Goal: Task Accomplishment & Management: Use online tool/utility

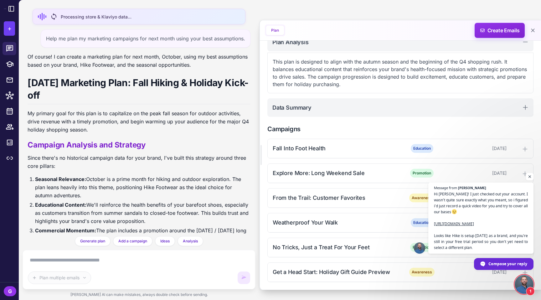
scroll to position [32, 0]
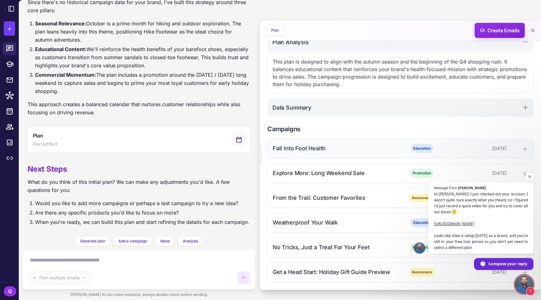
click at [360, 144] on div "Fall Into Foot Health Education [DATE]" at bounding box center [401, 148] width 266 height 19
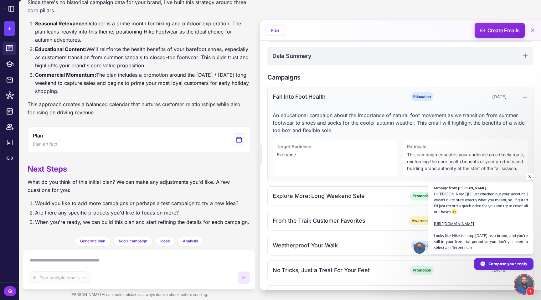
scroll to position [142, 0]
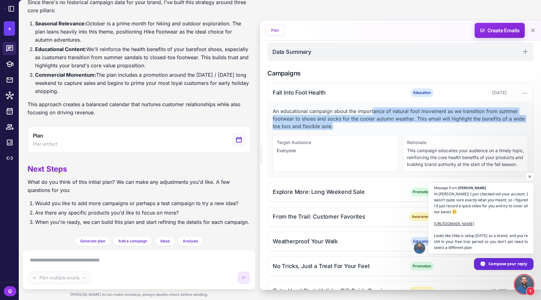
drag, startPoint x: 381, startPoint y: 125, endPoint x: 485, endPoint y: 140, distance: 105.3
click at [485, 130] on p "An educational campaign about the importance of natural foot movement as we tra…" at bounding box center [401, 118] width 256 height 23
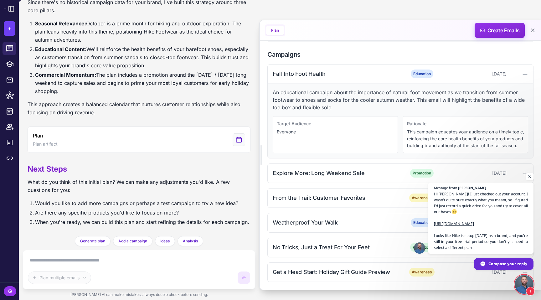
scroll to position [195, 0]
click at [372, 169] on div "Explore More: Long Weekend Sale" at bounding box center [336, 173] width 127 height 8
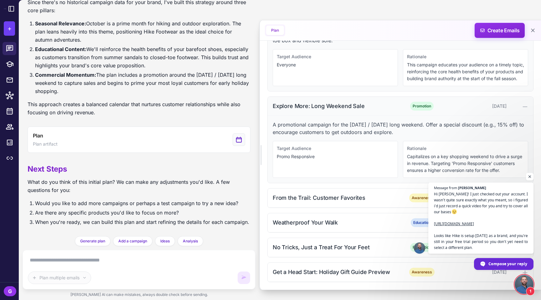
scroll to position [274, 0]
click at [376, 194] on div "From the Trail: Customer Favorites" at bounding box center [336, 198] width 127 height 8
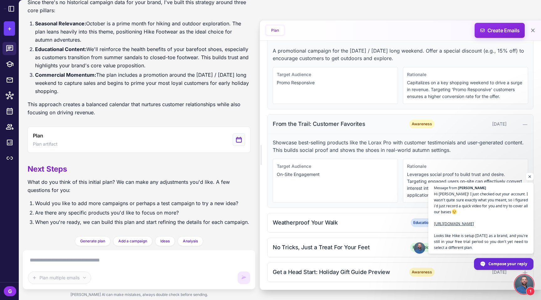
scroll to position [352, 0]
click at [457, 214] on span "Hi [PERSON_NAME]! I just checked out your account. I wasn't quite sure exactly …" at bounding box center [481, 221] width 96 height 60
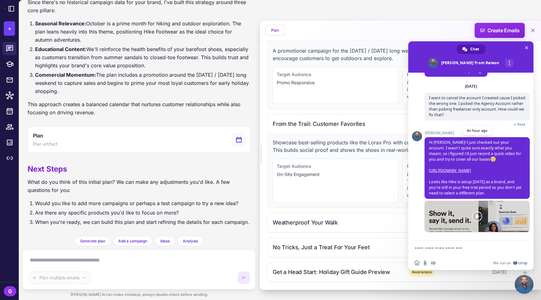
scroll to position [32, 0]
click at [477, 219] on link at bounding box center [477, 216] width 105 height 31
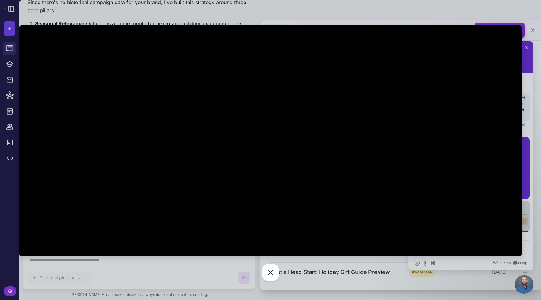
click at [470, 8] on div at bounding box center [270, 150] width 541 height 300
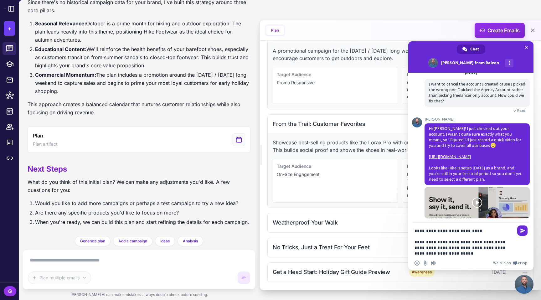
click at [488, 242] on textarea "**********" at bounding box center [464, 242] width 99 height 28
drag, startPoint x: 466, startPoint y: 246, endPoint x: 490, endPoint y: 253, distance: 25.0
click at [490, 253] on textarea "**********" at bounding box center [464, 242] width 99 height 28
drag, startPoint x: 451, startPoint y: 246, endPoint x: 468, endPoint y: 251, distance: 18.4
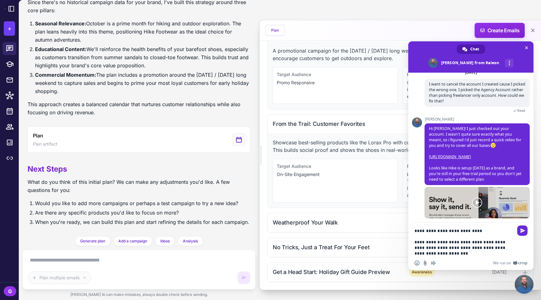
click at [468, 251] on textarea "**********" at bounding box center [464, 242] width 99 height 28
click at [444, 248] on textarea "**********" at bounding box center [464, 242] width 99 height 28
drag, startPoint x: 460, startPoint y: 246, endPoint x: 487, endPoint y: 254, distance: 28.4
click at [487, 254] on textarea "**********" at bounding box center [464, 242] width 99 height 28
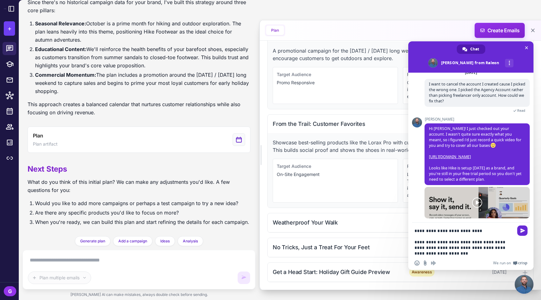
click at [487, 254] on textarea "**********" at bounding box center [464, 242] width 99 height 28
drag, startPoint x: 420, startPoint y: 253, endPoint x: 453, endPoint y: 253, distance: 33.5
click at [452, 253] on textarea "**********" at bounding box center [464, 242] width 99 height 28
click at [453, 253] on textarea "**********" at bounding box center [464, 242] width 99 height 28
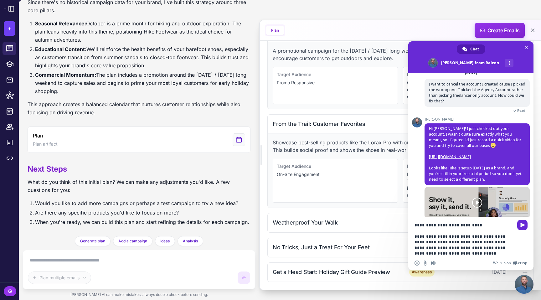
type textarea "**********"
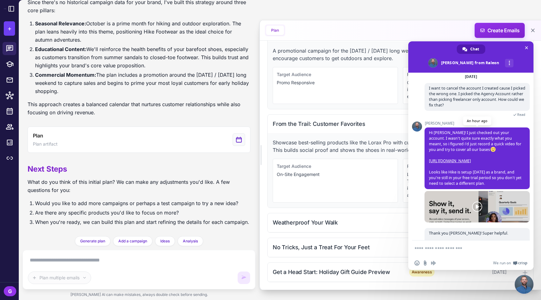
scroll to position [76, 0]
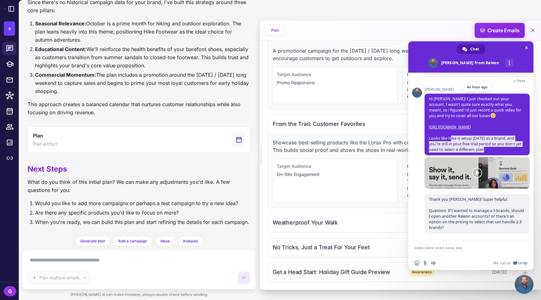
drag, startPoint x: 451, startPoint y: 137, endPoint x: 513, endPoint y: 147, distance: 62.9
click at [513, 147] on span "Hi [PERSON_NAME]! I just checked out your account. I wasn't quite sure exactly …" at bounding box center [477, 125] width 105 height 62
drag, startPoint x: 454, startPoint y: 138, endPoint x: 513, endPoint y: 148, distance: 59.3
click at [513, 148] on span "Hi [PERSON_NAME]! I just checked out your account. I wasn't quite sure exactly …" at bounding box center [477, 125] width 105 height 62
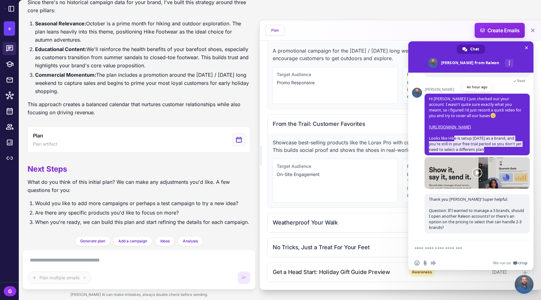
click at [513, 148] on span "Hi [PERSON_NAME]! I just checked out your account. I wasn't quite sure exactly …" at bounding box center [477, 125] width 105 height 62
drag, startPoint x: 432, startPoint y: 141, endPoint x: 509, endPoint y: 148, distance: 76.8
click at [509, 148] on span "Hi [PERSON_NAME]! I just checked out your account. I wasn't quite sure exactly …" at bounding box center [477, 125] width 105 height 62
drag, startPoint x: 433, startPoint y: 148, endPoint x: 502, endPoint y: 149, distance: 69.2
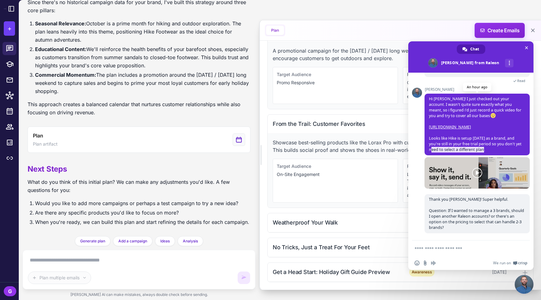
click at [502, 149] on span "Hi [PERSON_NAME]! I just checked out your account. I wasn't quite sure exactly …" at bounding box center [477, 125] width 105 height 62
click at [529, 49] on span "Close chat" at bounding box center [526, 47] width 7 height 7
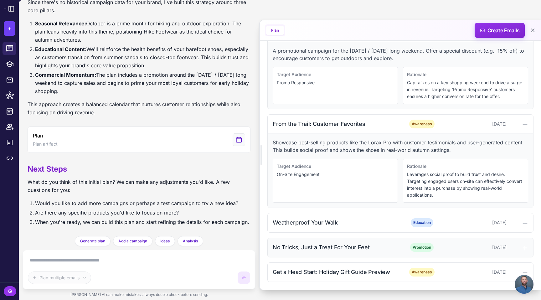
click at [321, 246] on div "No Tricks, Just a Treat For Your Feet" at bounding box center [336, 247] width 127 height 8
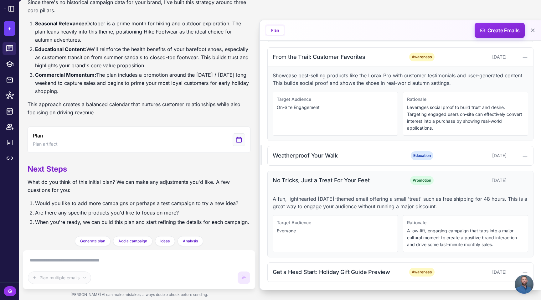
scroll to position [431, 0]
click at [321, 271] on div "Get a Head Start: Holiday Gift Guide Preview" at bounding box center [336, 272] width 127 height 8
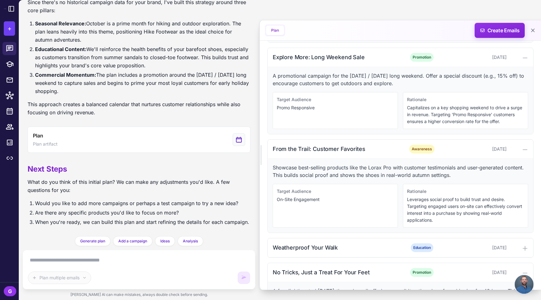
scroll to position [509, 0]
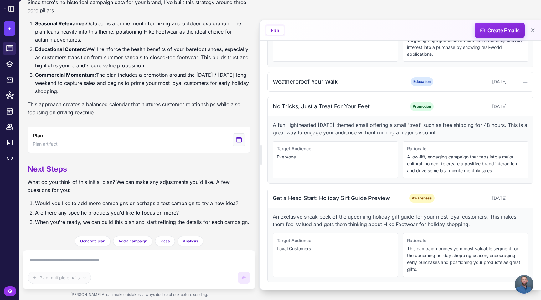
click at [100, 263] on div "Plan multiple emails" at bounding box center [139, 269] width 222 height 29
click at [86, 255] on textarea at bounding box center [139, 260] width 222 height 10
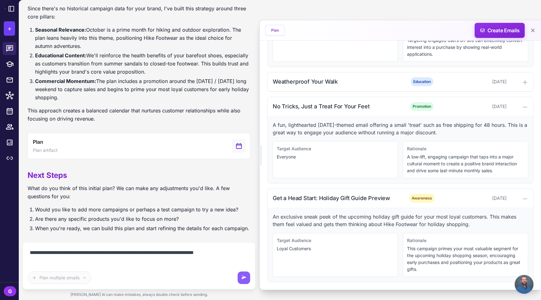
scroll to position [209, 0]
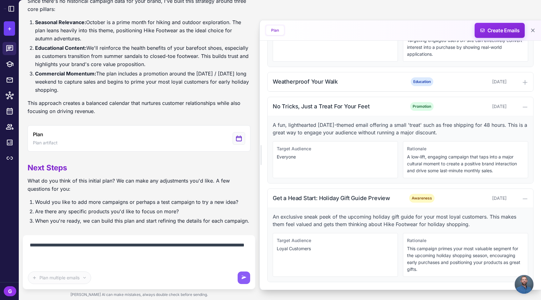
drag, startPoint x: 46, startPoint y: 252, endPoint x: 134, endPoint y: 248, distance: 87.4
click at [134, 248] on textarea "**********" at bounding box center [139, 252] width 222 height 25
click at [136, 248] on textarea "**********" at bounding box center [139, 252] width 222 height 25
drag, startPoint x: 63, startPoint y: 242, endPoint x: 185, endPoint y: 247, distance: 121.6
click at [185, 247] on textarea "**********" at bounding box center [139, 252] width 222 height 25
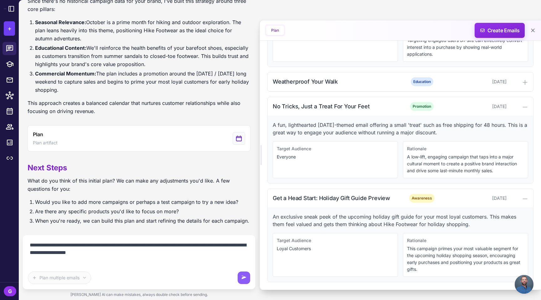
click at [185, 247] on textarea "**********" at bounding box center [139, 252] width 222 height 25
drag, startPoint x: 53, startPoint y: 251, endPoint x: 165, endPoint y: 250, distance: 111.8
click at [165, 250] on textarea "**********" at bounding box center [139, 252] width 222 height 25
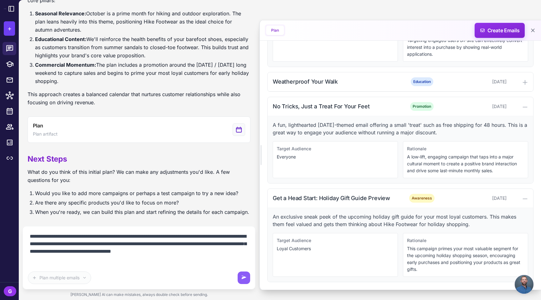
scroll to position [509, 0]
click at [526, 291] on span "Open chat" at bounding box center [524, 284] width 19 height 19
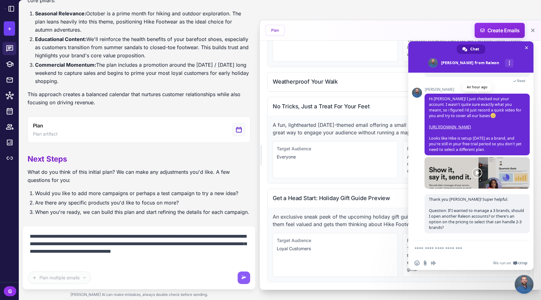
drag, startPoint x: 454, startPoint y: 125, endPoint x: 448, endPoint y: 119, distance: 9.1
click at [453, 125] on span "Hi [PERSON_NAME]! I just checked out your account. I wasn't quite sure exactly …" at bounding box center [477, 125] width 105 height 62
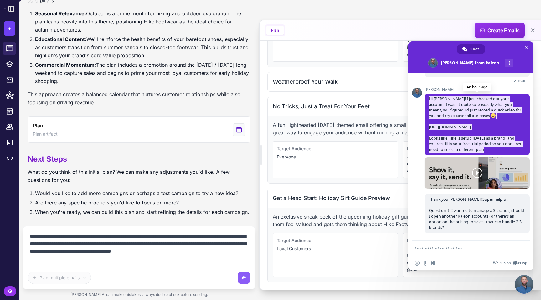
drag, startPoint x: 429, startPoint y: 86, endPoint x: 498, endPoint y: 150, distance: 94.2
click at [498, 150] on span "Hi [PERSON_NAME]! I just checked out your account. I wasn't quite sure exactly …" at bounding box center [477, 125] width 105 height 62
copy span "Hi [PERSON_NAME]! I just checked out your account. I wasn't quite sure exactly …"
click at [89, 262] on textarea "**********" at bounding box center [139, 248] width 222 height 34
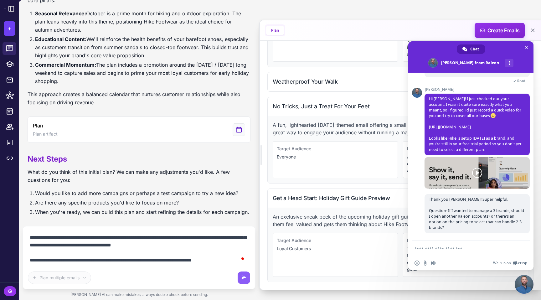
scroll to position [23, 0]
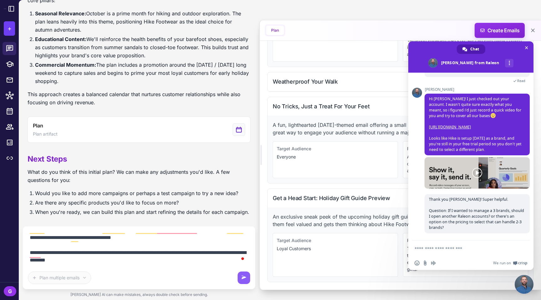
click at [175, 254] on textarea "**********" at bounding box center [138, 248] width 221 height 34
paste textarea "**********"
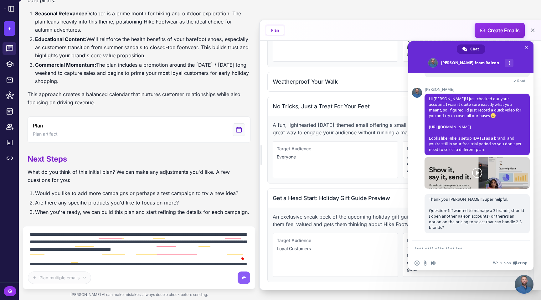
scroll to position [33, 0]
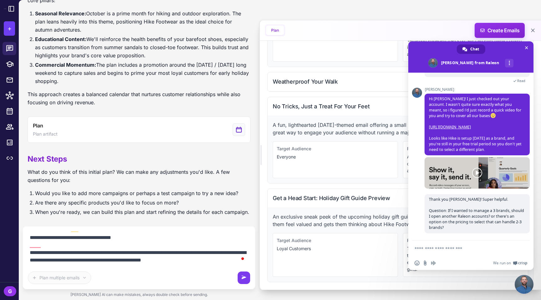
type textarea "**********"
click at [243, 276] on icon at bounding box center [244, 277] width 5 height 3
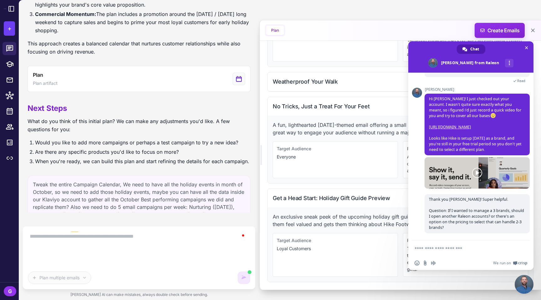
scroll to position [0, 0]
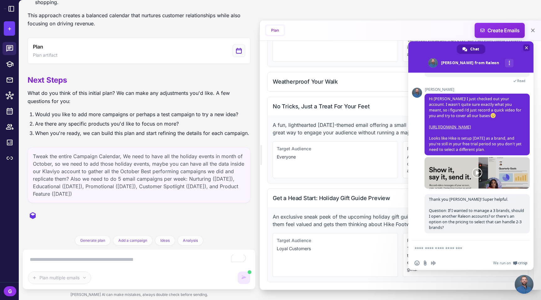
click at [528, 46] on span "Close chat" at bounding box center [526, 47] width 3 height 3
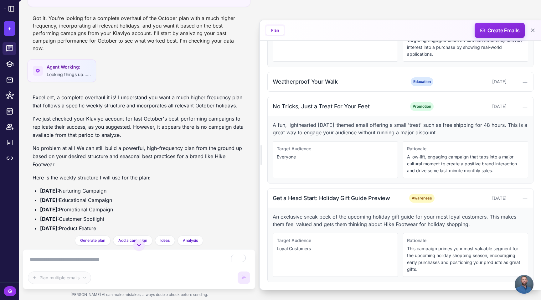
scroll to position [497, 0]
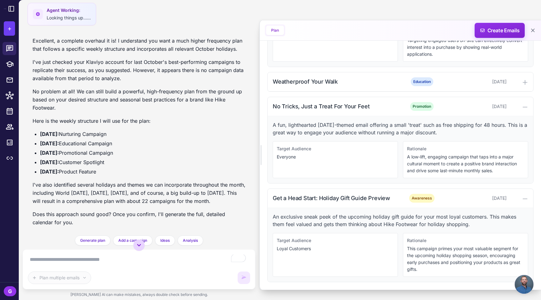
click at [138, 241] on icon at bounding box center [139, 245] width 8 height 8
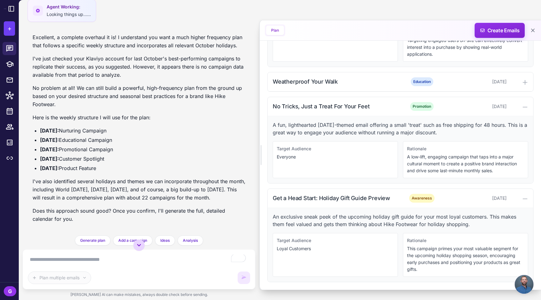
scroll to position [591, 0]
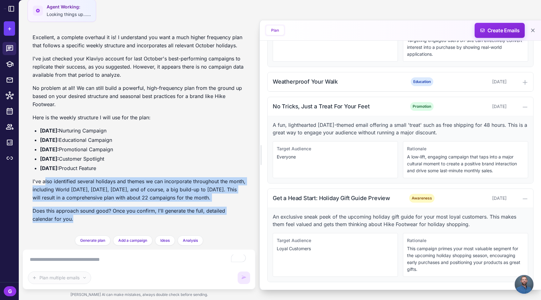
drag, startPoint x: 46, startPoint y: 169, endPoint x: 182, endPoint y: 212, distance: 142.3
click at [182, 212] on div "Excellent, a complete overhaul it is! I understand you want a much higher frequ…" at bounding box center [139, 128] width 213 height 190
click at [182, 212] on p "Does this approach sound good? Once you confirm, I'll generate the full, detail…" at bounding box center [139, 215] width 213 height 16
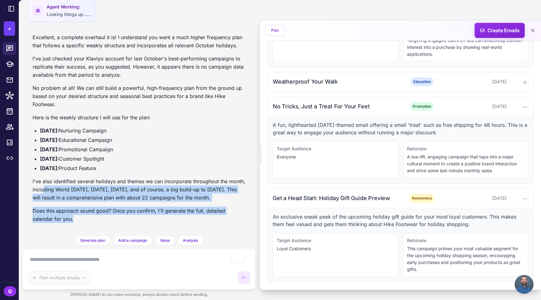
drag, startPoint x: 64, startPoint y: 174, endPoint x: 200, endPoint y: 213, distance: 141.3
click at [200, 213] on div "Excellent, a complete overhaul it is! I understand you want a much higher frequ…" at bounding box center [139, 128] width 213 height 190
click at [200, 213] on p "Does this approach sound good? Once you confirm, I'll generate the full, detail…" at bounding box center [139, 215] width 213 height 16
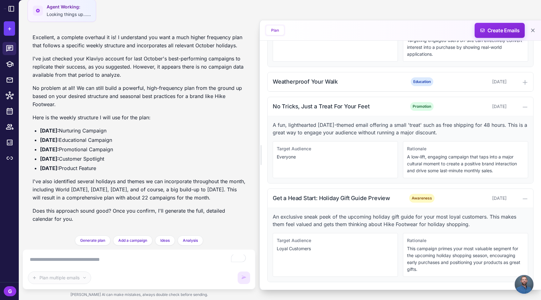
click at [102, 258] on textarea "To enrich screen reader interactions, please activate Accessibility in Grammarl…" at bounding box center [138, 260] width 221 height 11
drag, startPoint x: 60, startPoint y: 112, endPoint x: 143, endPoint y: 153, distance: 91.7
click at [143, 153] on ul "[DATE]: Nurturing Campaign [DATE]: Educational Campaign [DATE]: Promotional Cam…" at bounding box center [139, 150] width 213 height 46
click at [143, 164] on li "[DATE]: Product Feature" at bounding box center [142, 168] width 205 height 8
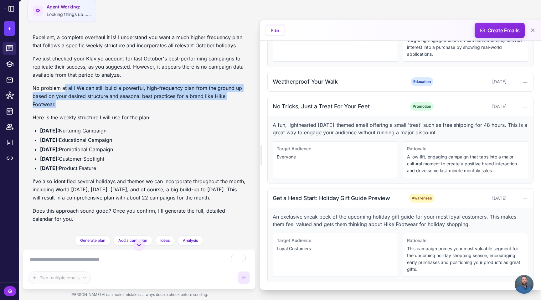
drag, startPoint x: 67, startPoint y: 84, endPoint x: 160, endPoint y: 103, distance: 94.7
click at [160, 103] on p "No problem at all! We can still build a powerful, high-frequency plan from the …" at bounding box center [139, 96] width 213 height 24
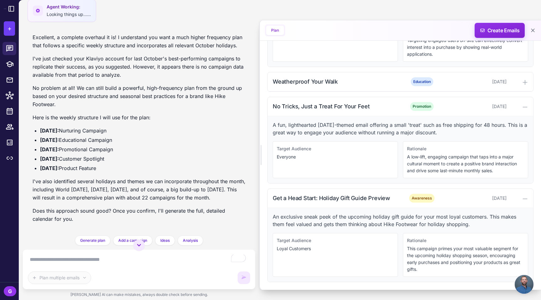
scroll to position [591, 0]
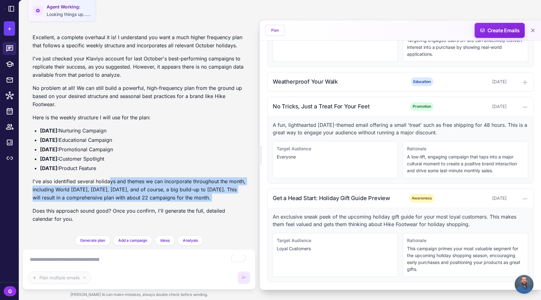
drag, startPoint x: 116, startPoint y: 165, endPoint x: 206, endPoint y: 197, distance: 95.3
click at [206, 197] on div "Excellent, a complete overhaul it is! I understand you want a much higher frequ…" at bounding box center [139, 128] width 213 height 190
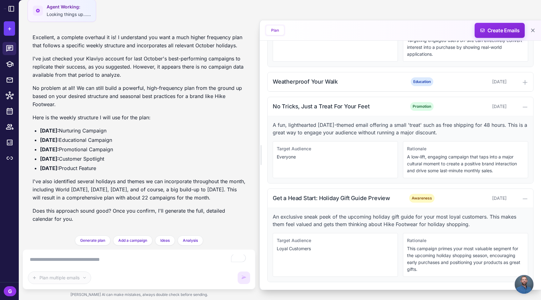
drag, startPoint x: 143, startPoint y: 174, endPoint x: 239, endPoint y: 191, distance: 97.8
click at [239, 191] on p "I've also identified several holidays and themes we can incorporate throughout …" at bounding box center [139, 189] width 213 height 24
drag, startPoint x: 82, startPoint y: 184, endPoint x: 169, endPoint y: 190, distance: 87.3
click at [169, 190] on p "I've also identified several holidays and themes we can incorporate throughout …" at bounding box center [139, 189] width 213 height 24
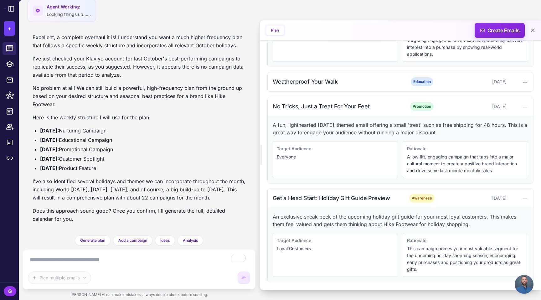
click at [169, 190] on p "I've also identified several holidays and themes we can incorporate throughout …" at bounding box center [139, 189] width 213 height 24
drag, startPoint x: 120, startPoint y: 175, endPoint x: 220, endPoint y: 195, distance: 101.8
click at [220, 195] on p "I've also identified several holidays and themes we can incorporate throughout …" at bounding box center [139, 189] width 213 height 24
click at [103, 257] on textarea "To enrich screen reader interactions, please activate Accessibility in Grammarl…" at bounding box center [138, 260] width 221 height 11
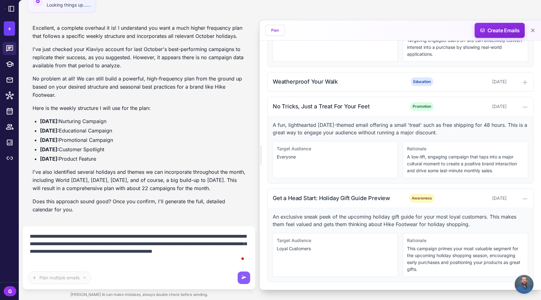
type textarea "**********"
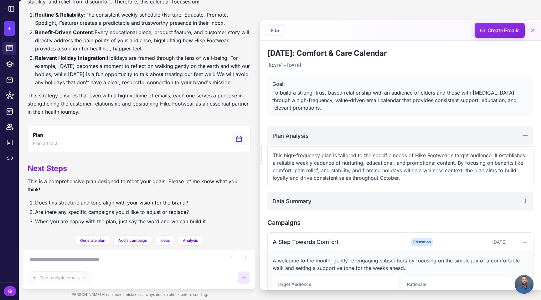
scroll to position [1021, 0]
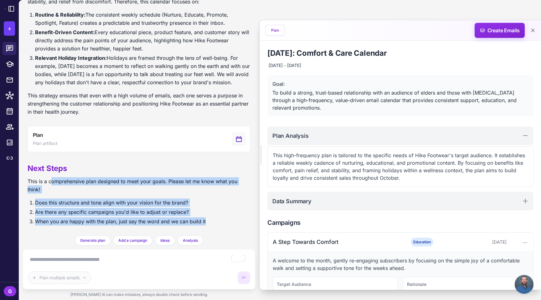
drag, startPoint x: 54, startPoint y: 175, endPoint x: 222, endPoint y: 216, distance: 173.1
click at [222, 216] on div "Next Steps This is a comprehensive plan designed to meet your goals. Please let…" at bounding box center [139, 193] width 223 height 73
click at [222, 217] on li "When you are happy with the plan, just say the word and we can build it" at bounding box center [142, 221] width 215 height 8
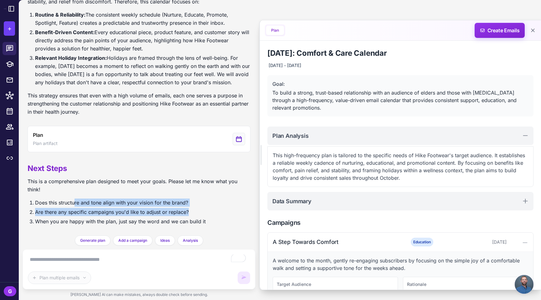
drag, startPoint x: 77, startPoint y: 196, endPoint x: 220, endPoint y: 213, distance: 143.2
click at [213, 210] on ol "Does this structure and tone align with your vision for the brand? Are there an…" at bounding box center [139, 212] width 223 height 27
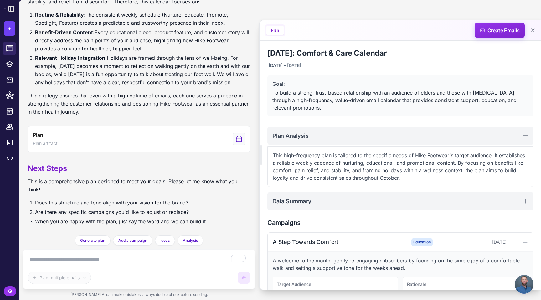
click at [220, 217] on li "When you are happy with the plan, just say the word and we can build it" at bounding box center [142, 221] width 215 height 8
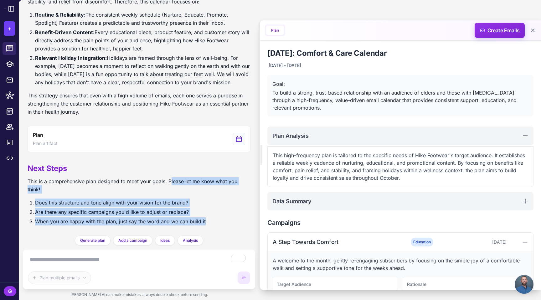
drag, startPoint x: 179, startPoint y: 174, endPoint x: 226, endPoint y: 213, distance: 61.6
click at [226, 213] on div "Next Steps This is a comprehensive plan designed to meet your goals. Please let…" at bounding box center [139, 193] width 223 height 73
click at [226, 217] on li "When you are happy with the plan, just say the word and we can build it" at bounding box center [142, 221] width 215 height 8
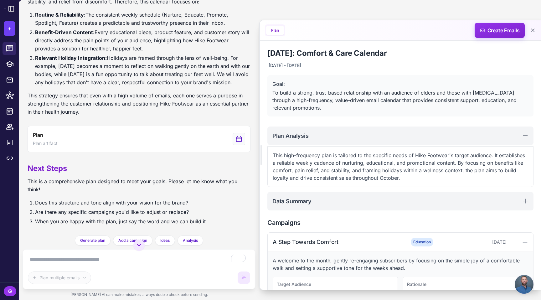
scroll to position [996, 0]
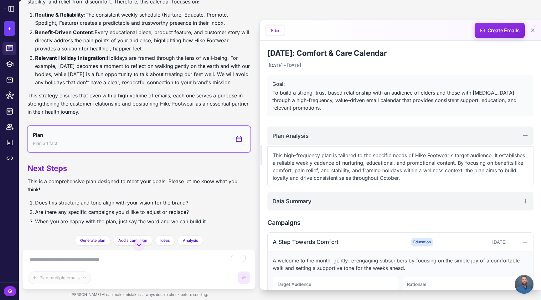
click at [137, 152] on button "Plan Plan artifact" at bounding box center [139, 139] width 223 height 26
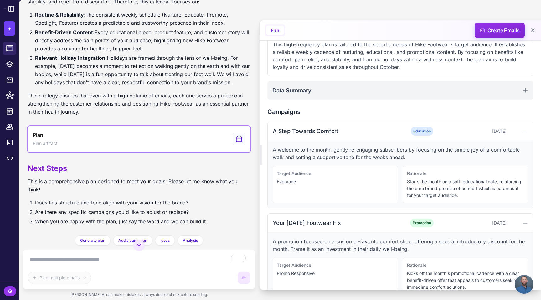
scroll to position [112, 0]
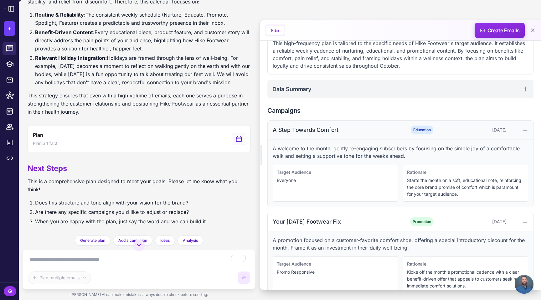
click at [348, 134] on div "A Step Towards Comfort" at bounding box center [336, 130] width 127 height 8
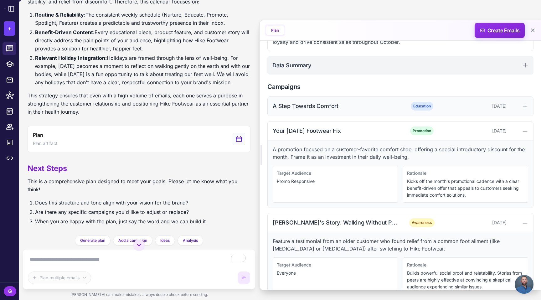
scroll to position [138, 0]
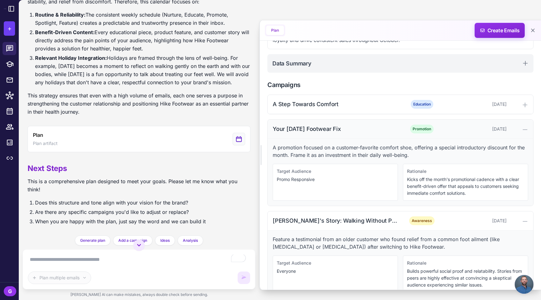
click at [330, 133] on div "Your [DATE] Footwear Fix" at bounding box center [336, 129] width 127 height 8
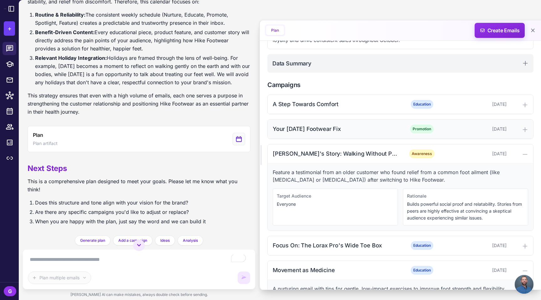
click at [330, 133] on div "Your [DATE] Footwear Fix" at bounding box center [336, 129] width 127 height 8
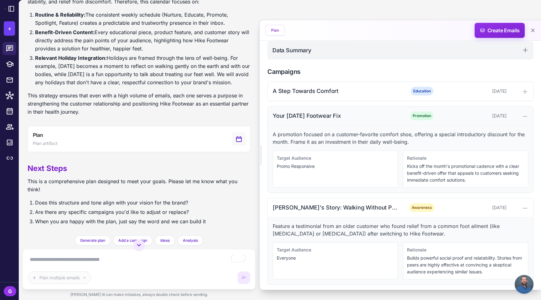
scroll to position [152, 0]
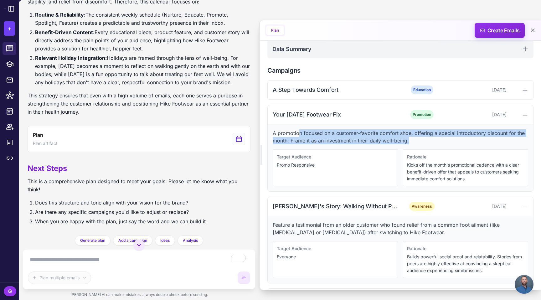
drag, startPoint x: 301, startPoint y: 150, endPoint x: 438, endPoint y: 159, distance: 138.1
click at [438, 144] on p "A promotion focused on a customer-favorite comfort shoe, offering a special int…" at bounding box center [401, 136] width 256 height 15
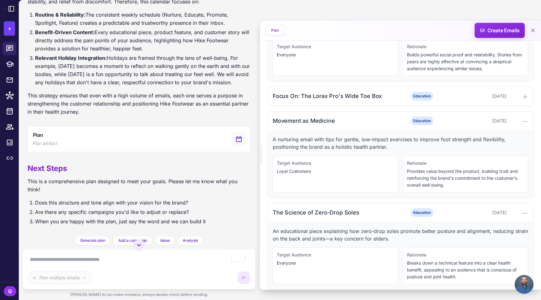
scroll to position [355, 0]
click at [314, 99] on div "Focus On: The Lorax Pro's Wide Toe Box" at bounding box center [336, 95] width 127 height 8
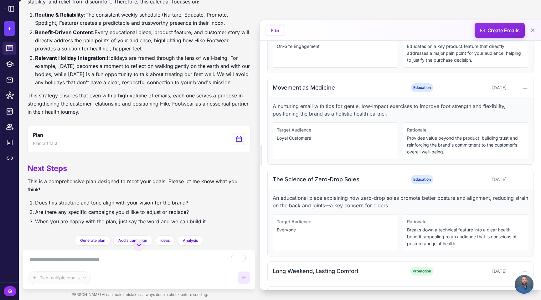
scroll to position [455, 0]
click at [310, 91] on div "Movement as Medicine" at bounding box center [336, 86] width 127 height 8
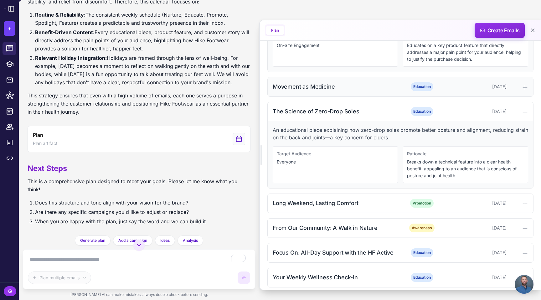
click at [310, 91] on div "Movement as Medicine" at bounding box center [336, 86] width 127 height 8
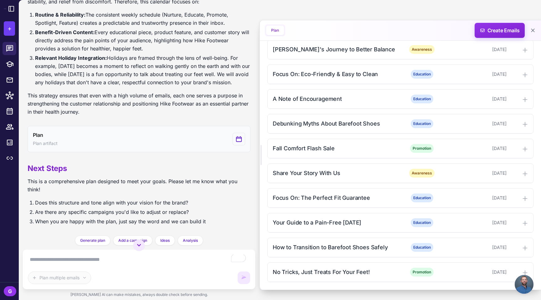
scroll to position [1021, 0]
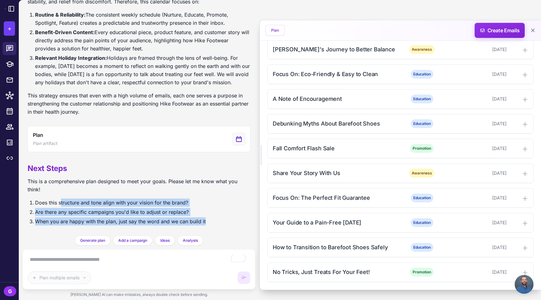
drag, startPoint x: 63, startPoint y: 197, endPoint x: 220, endPoint y: 219, distance: 158.2
click at [220, 219] on ol "Does this structure and tone align with your vision for the brand? Are there an…" at bounding box center [139, 212] width 223 height 27
click at [220, 219] on li "When you are happy with the plan, just say the word and we can build it" at bounding box center [142, 221] width 215 height 8
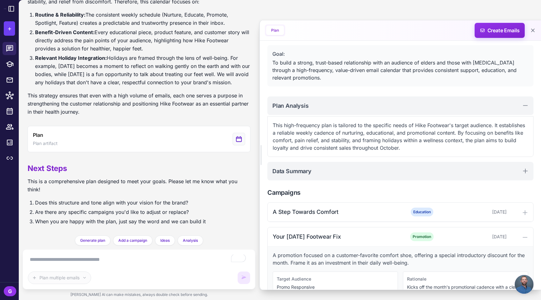
scroll to position [30, 0]
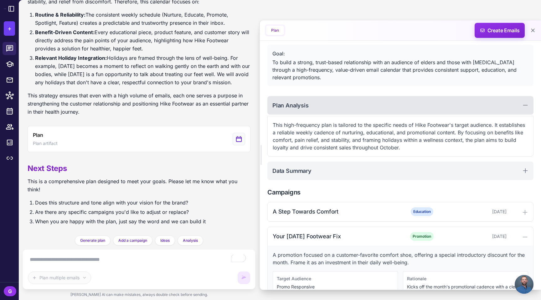
click at [315, 113] on div "Plan Analysis" at bounding box center [400, 105] width 266 height 18
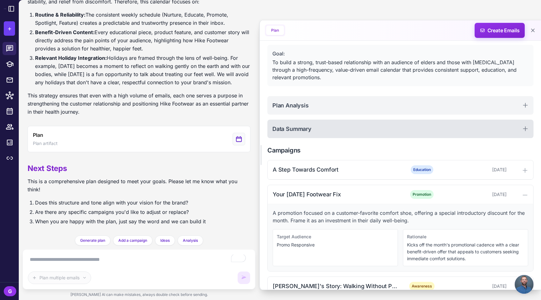
click at [317, 134] on div "Data Summary" at bounding box center [400, 129] width 266 height 18
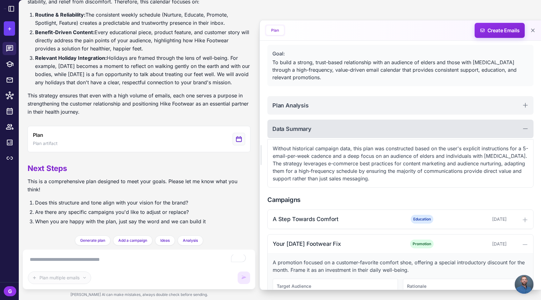
click at [317, 134] on div "Data Summary" at bounding box center [400, 129] width 266 height 18
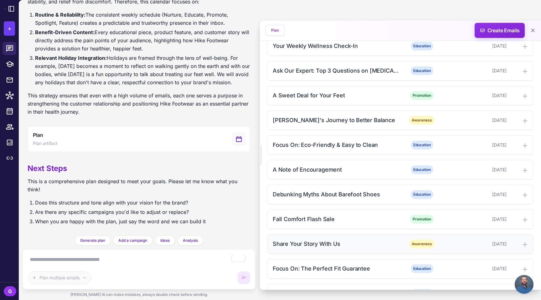
scroll to position [848, 0]
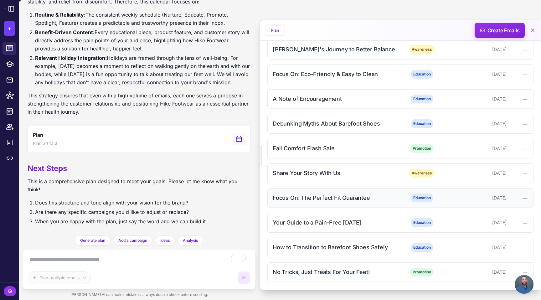
click at [329, 194] on div "Focus On: The Perfect Fit Guarantee" at bounding box center [336, 198] width 127 height 8
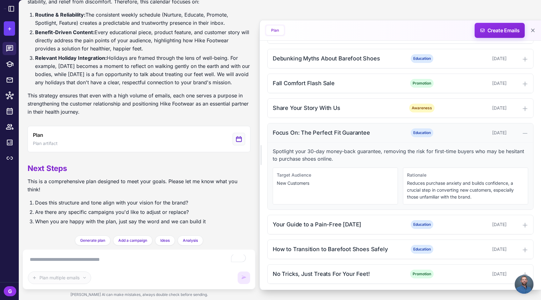
scroll to position [919, 0]
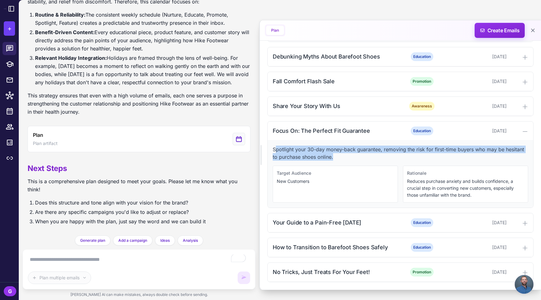
drag, startPoint x: 277, startPoint y: 141, endPoint x: 403, endPoint y: 147, distance: 125.7
click at [403, 147] on p "Spotlight your 30-day money-back guarantee, removing the risk for first-time bu…" at bounding box center [401, 153] width 256 height 15
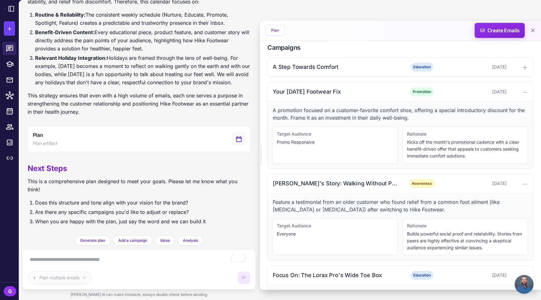
scroll to position [148, 0]
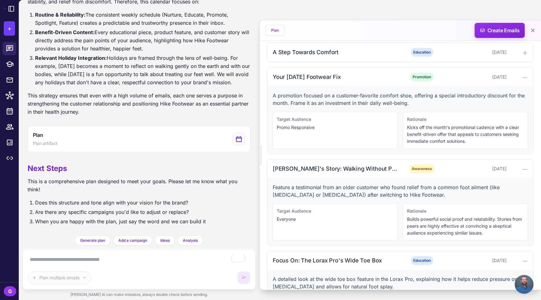
click at [277, 33] on button "Plan" at bounding box center [275, 30] width 18 height 9
click at [77, 262] on textarea "To enrich screen reader interactions, please activate Accessibility in Grammarl…" at bounding box center [138, 260] width 221 height 11
paste textarea "**********"
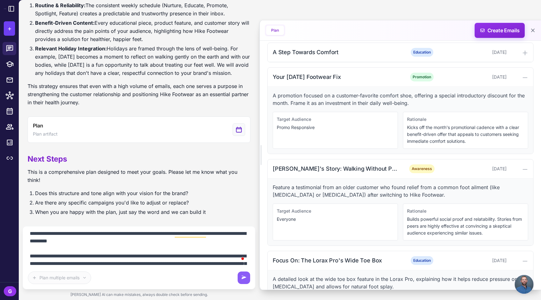
scroll to position [0, 0]
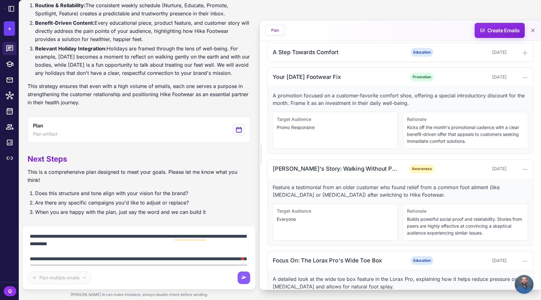
click at [220, 235] on textarea "To enrich screen reader interactions, please activate Accessibility in Grammarl…" at bounding box center [138, 248] width 221 height 34
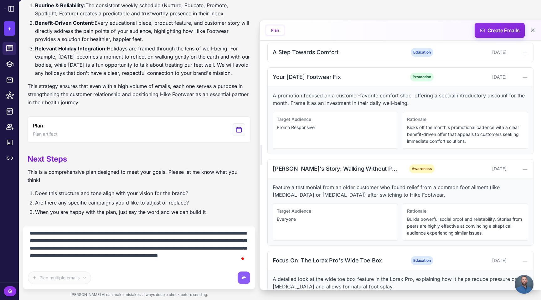
scroll to position [50, 0]
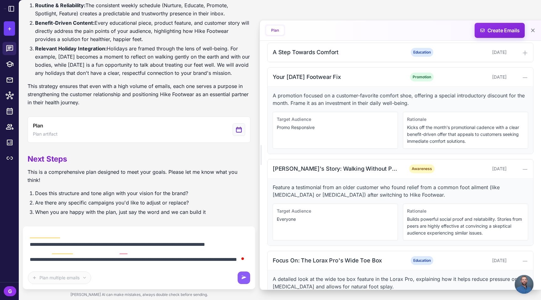
drag, startPoint x: 150, startPoint y: 242, endPoint x: 215, endPoint y: 260, distance: 67.3
click at [215, 260] on textarea "To enrich screen reader interactions, please activate Accessibility in Grammarl…" at bounding box center [138, 248] width 221 height 34
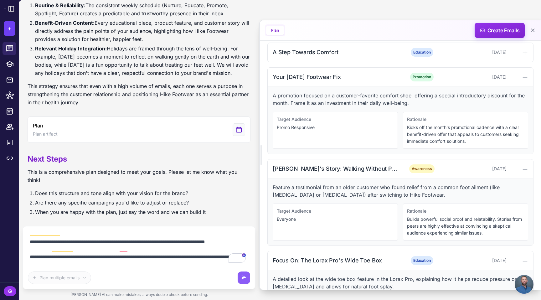
click at [215, 260] on textarea "To enrich screen reader interactions, please activate Accessibility in Grammarl…" at bounding box center [138, 248] width 221 height 34
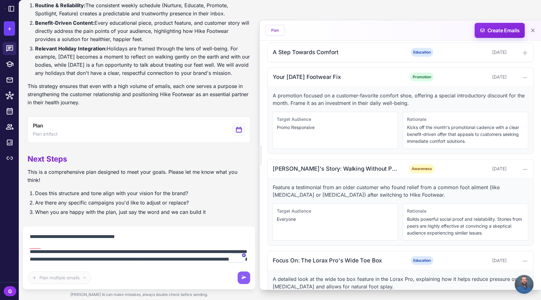
drag, startPoint x: 96, startPoint y: 244, endPoint x: 135, endPoint y: 254, distance: 40.1
click at [135, 254] on textarea "To enrich screen reader interactions, please activate Accessibility in Grammarl…" at bounding box center [138, 248] width 221 height 34
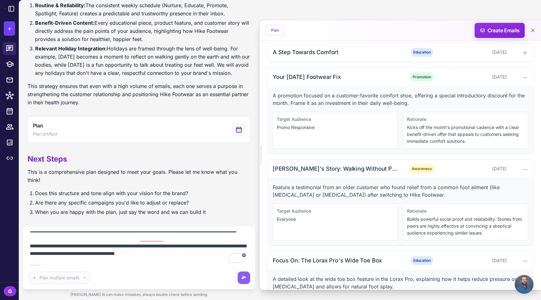
click at [61, 245] on textarea "To enrich screen reader interactions, please activate Accessibility in Grammarl…" at bounding box center [138, 248] width 221 height 34
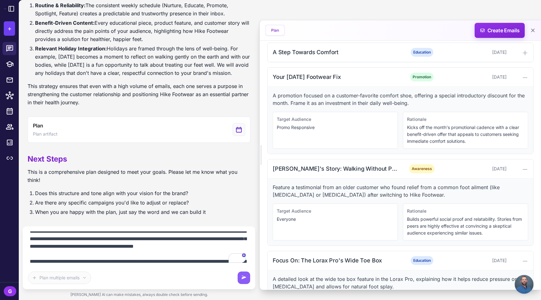
drag, startPoint x: 47, startPoint y: 248, endPoint x: 218, endPoint y: 255, distance: 171.1
click at [218, 255] on textarea "To enrich screen reader interactions, please activate Accessibility in Grammarl…" at bounding box center [138, 248] width 221 height 34
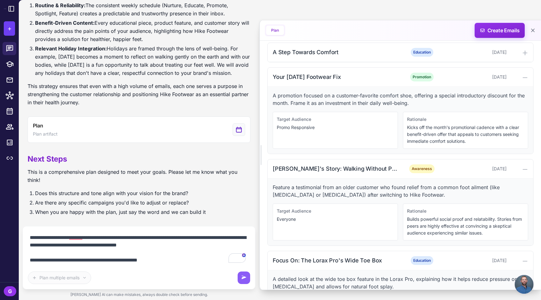
click at [78, 260] on textarea "To enrich screen reader interactions, please activate Accessibility in Grammarl…" at bounding box center [138, 248] width 221 height 34
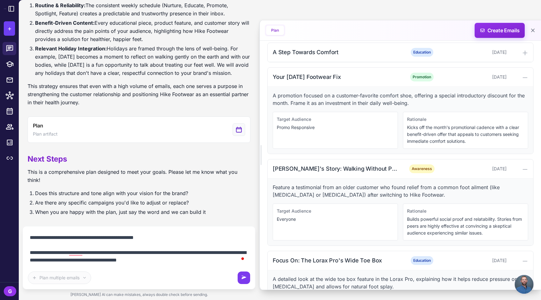
type textarea "**********"
click at [244, 276] on icon at bounding box center [244, 277] width 5 height 3
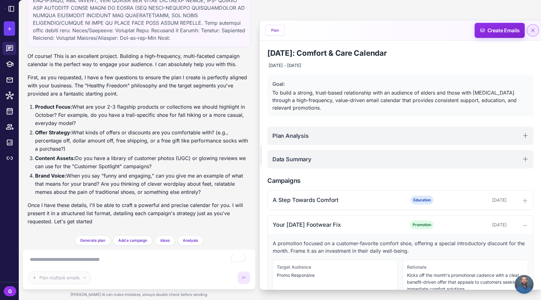
click at [529, 30] on button at bounding box center [532, 30] width 11 height 11
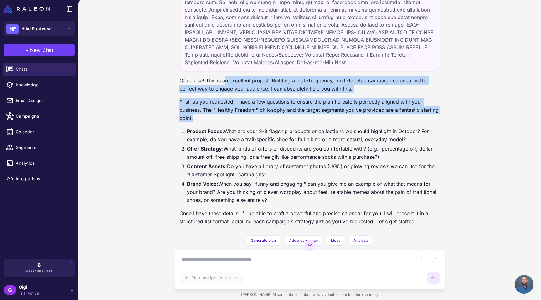
drag, startPoint x: 229, startPoint y: 99, endPoint x: 394, endPoint y: 148, distance: 172.0
click at [394, 145] on div "Of course! This is an excellent project. Building a high-frequency, multi-facet…" at bounding box center [309, 153] width 261 height 154
click at [394, 148] on div "Of course! This is an excellent project. Building a high-frequency, multi-facet…" at bounding box center [309, 153] width 261 height 154
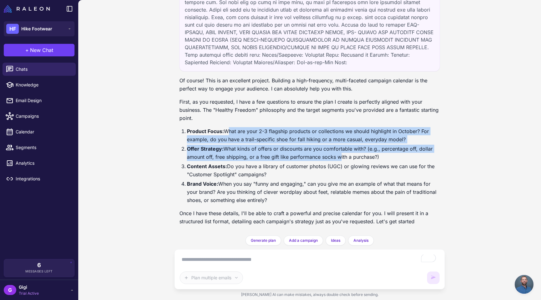
drag, startPoint x: 231, startPoint y: 123, endPoint x: 362, endPoint y: 148, distance: 134.2
click at [362, 148] on ol "Product Focus: What are your 2-3 flagship products or collections we should hig…" at bounding box center [309, 165] width 261 height 77
click at [363, 148] on li "Offer Strategy: What kinds of offers or discounts are you comfortable with? (e.…" at bounding box center [313, 153] width 253 height 16
drag, startPoint x: 320, startPoint y: 123, endPoint x: 427, endPoint y: 132, distance: 107.8
click at [427, 132] on li "Product Focus: What are your 2-3 flagship products or collections we should hig…" at bounding box center [313, 135] width 253 height 16
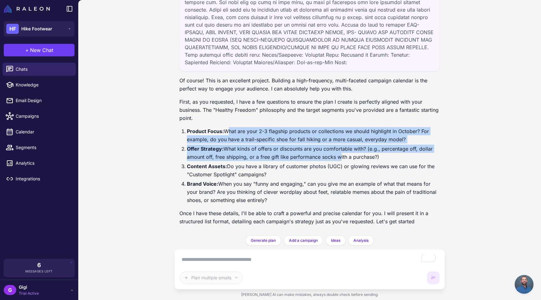
click at [427, 132] on li "Product Focus: What are your 2-3 flagship products or collections we should hig…" at bounding box center [313, 135] width 253 height 16
drag, startPoint x: 187, startPoint y: 121, endPoint x: 385, endPoint y: 193, distance: 210.7
click at [385, 193] on ol "Product Focus: What are your 2-3 flagship products or collections we should hig…" at bounding box center [309, 165] width 261 height 77
copy ol "Product Focus: What are your 2-3 flagship products or collections we should hig…"
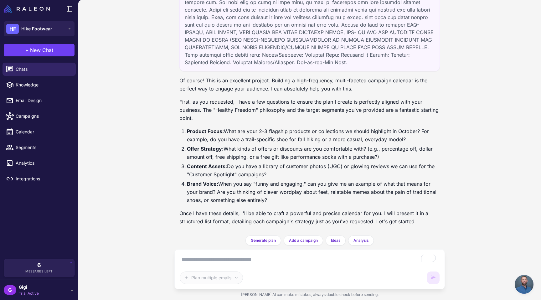
click at [227, 263] on div "Plan multiple emails" at bounding box center [310, 269] width 260 height 29
click at [239, 255] on textarea "To enrich screen reader interactions, please activate Accessibility in Grammarl…" at bounding box center [309, 260] width 259 height 11
paste textarea "**********"
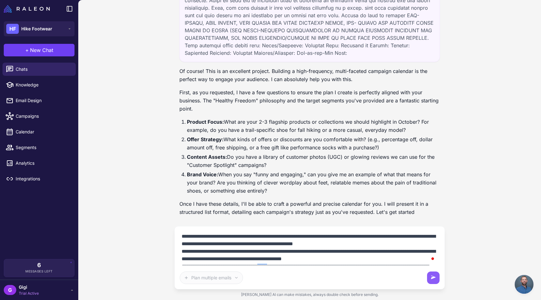
drag, startPoint x: 314, startPoint y: 185, endPoint x: 384, endPoint y: 191, distance: 69.5
click at [384, 191] on li "Brand Voice: When you say "funny and engaging," can you give me an example of w…" at bounding box center [313, 182] width 253 height 24
click at [256, 251] on textarea "**********" at bounding box center [309, 248] width 259 height 34
click at [407, 242] on textarea "**********" at bounding box center [309, 248] width 259 height 34
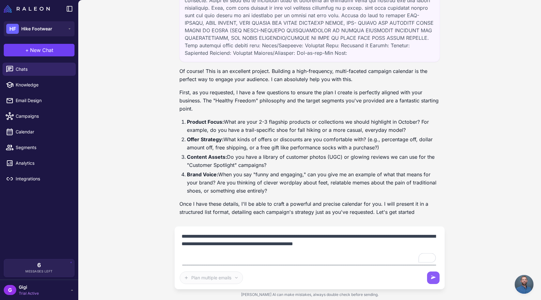
drag, startPoint x: 251, startPoint y: 245, endPoint x: 411, endPoint y: 239, distance: 160.5
click at [411, 239] on textarea "**********" at bounding box center [309, 248] width 259 height 34
drag, startPoint x: 238, startPoint y: 242, endPoint x: 322, endPoint y: 243, distance: 84.3
click at [322, 243] on textarea "**********" at bounding box center [309, 248] width 259 height 34
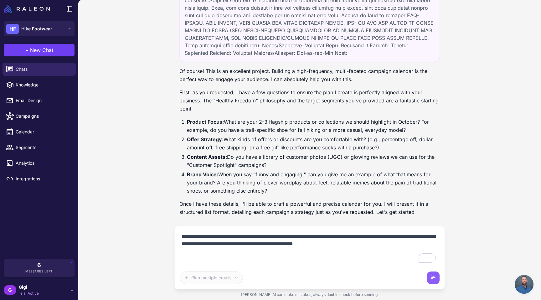
click at [322, 243] on textarea "**********" at bounding box center [309, 248] width 259 height 34
drag, startPoint x: 284, startPoint y: 244, endPoint x: 417, endPoint y: 241, distance: 132.2
click at [417, 241] on textarea "**********" at bounding box center [309, 248] width 259 height 34
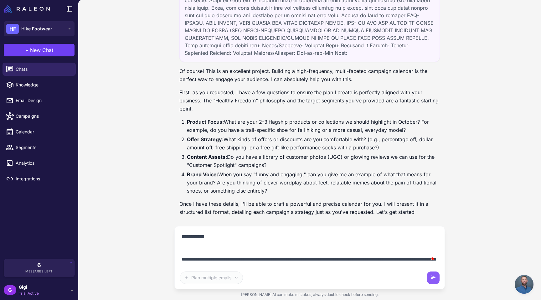
paste textarea "**********"
click at [215, 239] on textarea "**********" at bounding box center [309, 248] width 259 height 34
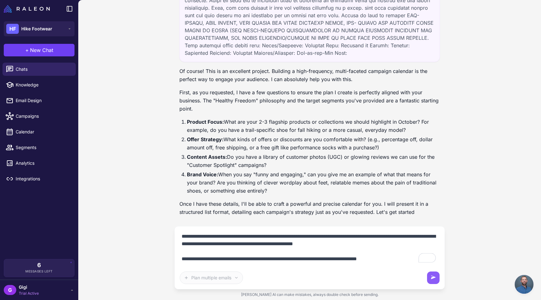
drag, startPoint x: 311, startPoint y: 237, endPoint x: 413, endPoint y: 249, distance: 102.8
click at [413, 249] on textarea "**********" at bounding box center [309, 248] width 259 height 34
click at [415, 257] on textarea "**********" at bounding box center [309, 248] width 259 height 34
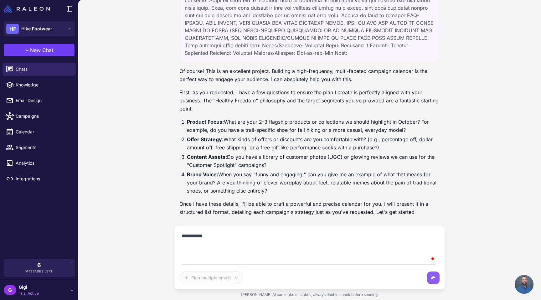
scroll to position [54, 0]
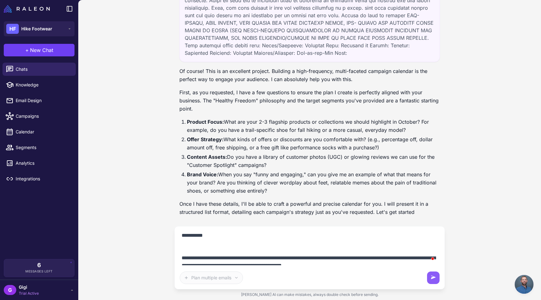
paste textarea "**********"
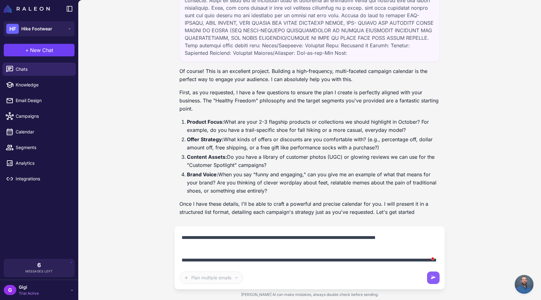
scroll to position [47, 0]
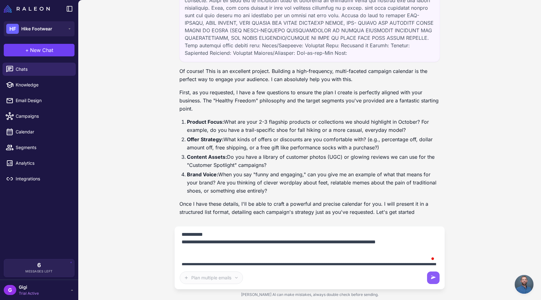
click at [216, 238] on textarea "**********" at bounding box center [309, 248] width 259 height 34
paste textarea "**********"
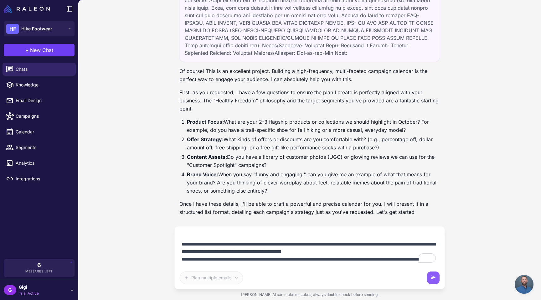
scroll to position [84, 0]
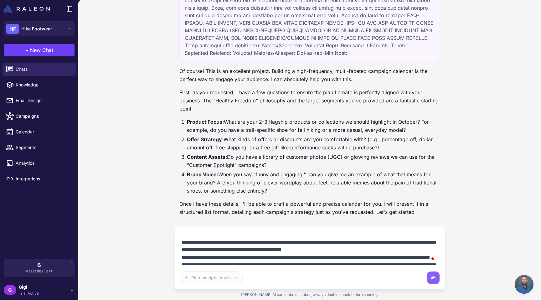
paste textarea "**********"
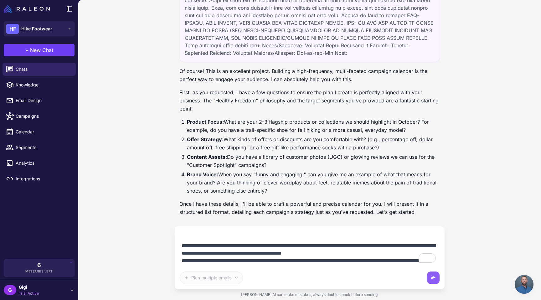
scroll to position [90, 0]
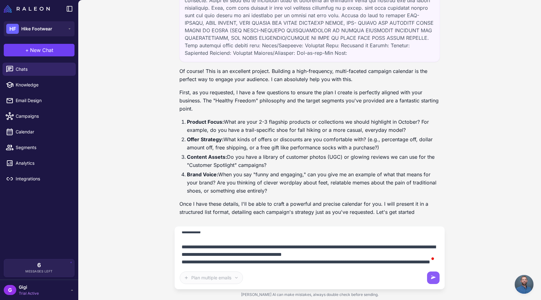
paste textarea "**********"
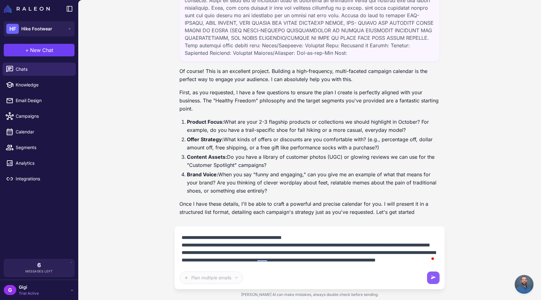
click at [391, 255] on textarea "To enrich screen reader interactions, please activate Accessibility in Grammarl…" at bounding box center [309, 248] width 259 height 34
click at [246, 261] on textarea "To enrich screen reader interactions, please activate Accessibility in Grammarl…" at bounding box center [309, 248] width 259 height 34
drag, startPoint x: 211, startPoint y: 245, endPoint x: 397, endPoint y: 246, distance: 186.1
click at [397, 246] on textarea "To enrich screen reader interactions, please activate Accessibility in Grammarl…" at bounding box center [309, 248] width 259 height 34
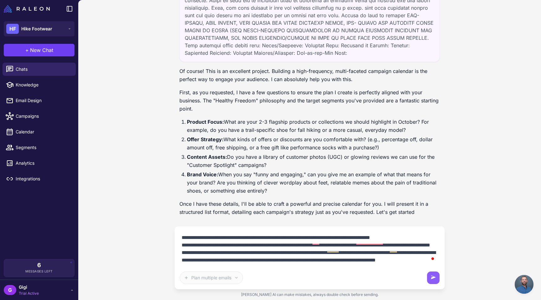
drag, startPoint x: 202, startPoint y: 238, endPoint x: 276, endPoint y: 255, distance: 75.5
click at [276, 255] on textarea "To enrich screen reader interactions, please activate Accessibility in Grammarl…" at bounding box center [309, 248] width 259 height 34
drag, startPoint x: 212, startPoint y: 237, endPoint x: 389, endPoint y: 236, distance: 177.3
click at [389, 236] on textarea "To enrich screen reader interactions, please activate Accessibility in Grammarl…" at bounding box center [309, 248] width 259 height 34
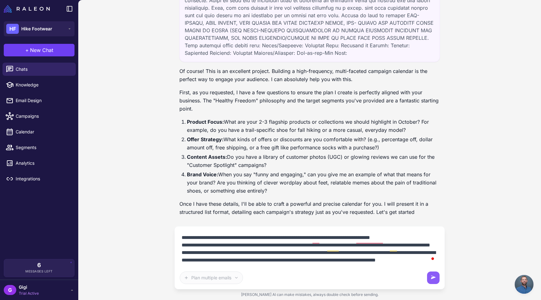
click at [389, 236] on textarea "To enrich screen reader interactions, please activate Accessibility in Grammarl…" at bounding box center [309, 248] width 259 height 34
click at [429, 238] on textarea "To enrich screen reader interactions, please activate Accessibility in Grammarl…" at bounding box center [309, 248] width 259 height 34
drag, startPoint x: 281, startPoint y: 245, endPoint x: 404, endPoint y: 253, distance: 123.3
click at [404, 253] on textarea "To enrich screen reader interactions, please activate Accessibility in Grammarl…" at bounding box center [309, 248] width 259 height 34
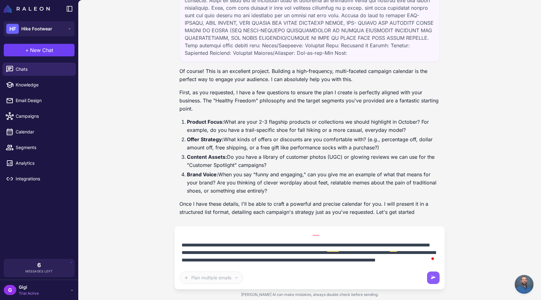
drag, startPoint x: 353, startPoint y: 246, endPoint x: 414, endPoint y: 254, distance: 61.8
click at [414, 254] on textarea "To enrich screen reader interactions, please activate Accessibility in Grammarl…" at bounding box center [309, 248] width 259 height 34
drag, startPoint x: 206, startPoint y: 252, endPoint x: 296, endPoint y: 252, distance: 89.9
click at [296, 252] on textarea "To enrich screen reader interactions, please activate Accessibility in Grammarl…" at bounding box center [309, 248] width 259 height 34
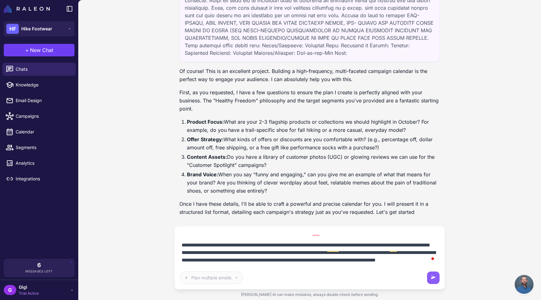
click at [296, 252] on textarea "To enrich screen reader interactions, please activate Accessibility in Grammarl…" at bounding box center [309, 248] width 259 height 34
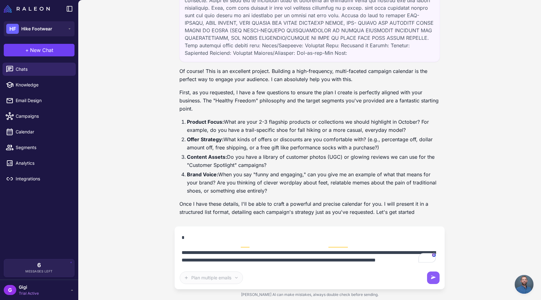
drag, startPoint x: 294, startPoint y: 242, endPoint x: 328, endPoint y: 262, distance: 39.6
click at [328, 262] on textarea "To enrich screen reader interactions, please activate Accessibility in Grammarl…" at bounding box center [309, 248] width 259 height 34
click at [336, 261] on textarea "To enrich screen reader interactions, please activate Accessibility in Grammarl…" at bounding box center [309, 248] width 259 height 34
drag, startPoint x: 213, startPoint y: 251, endPoint x: 310, endPoint y: 254, distance: 96.8
click at [310, 254] on textarea "To enrich screen reader interactions, please activate Accessibility in Grammarl…" at bounding box center [309, 248] width 259 height 34
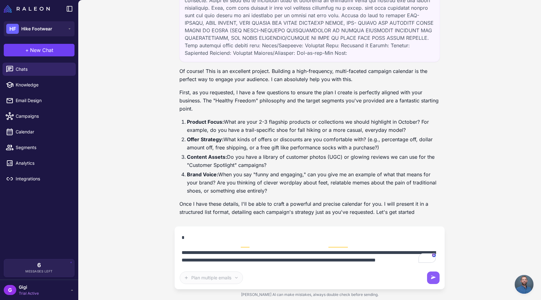
click at [310, 254] on textarea "To enrich screen reader interactions, please activate Accessibility in Grammarl…" at bounding box center [309, 248] width 259 height 34
drag, startPoint x: 262, startPoint y: 251, endPoint x: 222, endPoint y: 259, distance: 40.5
click at [222, 259] on textarea "To enrich screen reader interactions, please activate Accessibility in Grammarl…" at bounding box center [309, 248] width 259 height 34
click at [308, 258] on textarea "To enrich screen reader interactions, please activate Accessibility in Grammarl…" at bounding box center [309, 248] width 259 height 34
paste textarea "**********"
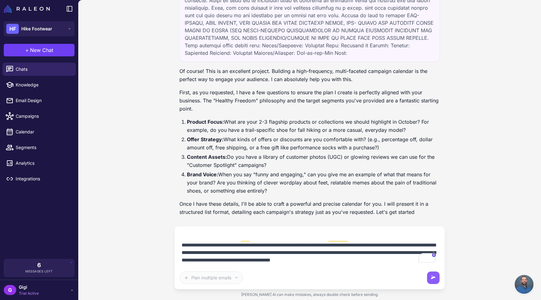
click at [293, 253] on textarea "To enrich screen reader interactions, please activate Accessibility in Grammarl…" at bounding box center [309, 248] width 259 height 34
click at [360, 254] on textarea "To enrich screen reader interactions, please activate Accessibility in Grammarl…" at bounding box center [309, 248] width 259 height 34
type textarea "**********"
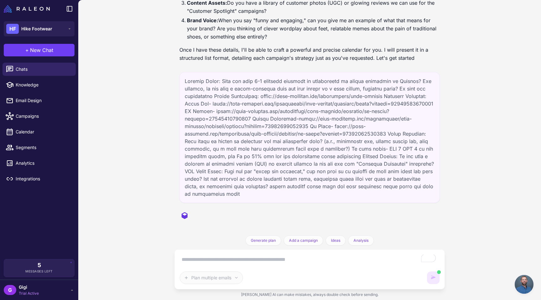
click at [505, 63] on div "sync Processing store & Klaviyo data... Help me plan my marketing campaigns for…" at bounding box center [309, 150] width 463 height 300
click at [60, 266] on div "5 Messages Left" at bounding box center [38, 267] width 61 height 11
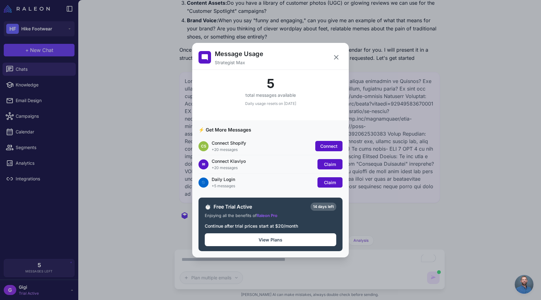
click at [149, 148] on div "Message Usage Strategist Max 5 total messages available Daily usage resets on […" at bounding box center [270, 150] width 541 height 290
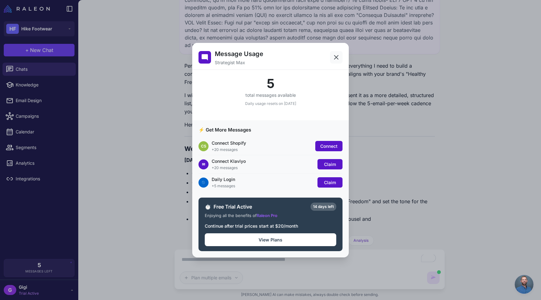
click at [337, 54] on icon at bounding box center [337, 58] width 8 height 8
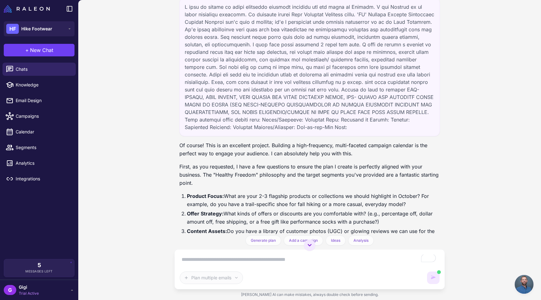
scroll to position [1013, 0]
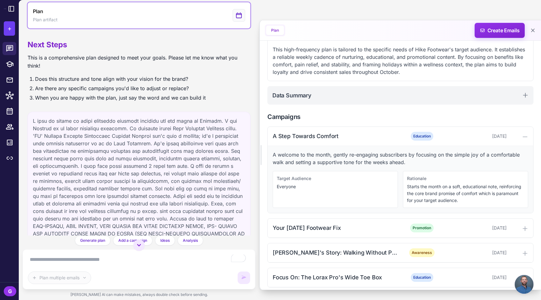
scroll to position [152, 0]
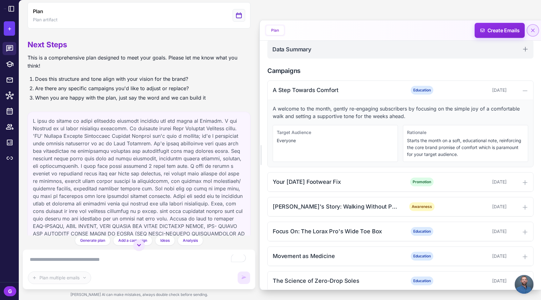
click at [533, 31] on icon at bounding box center [533, 31] width 4 height 4
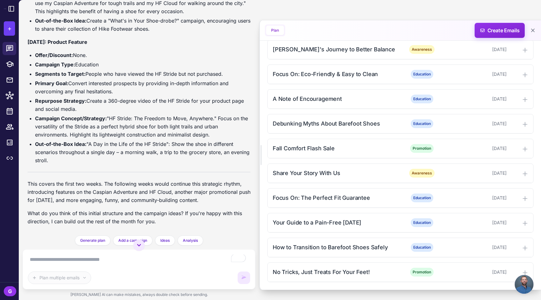
scroll to position [3038, 0]
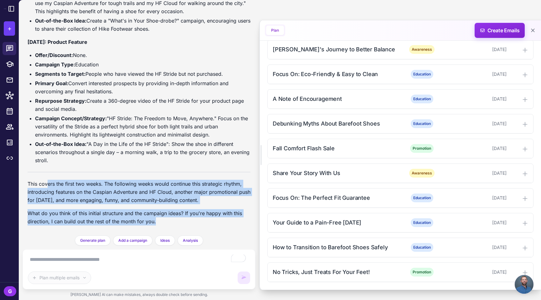
drag, startPoint x: 50, startPoint y: 171, endPoint x: 198, endPoint y: 217, distance: 154.6
click at [198, 217] on p "What do you think of this initial structure and the campaign ideas? If you're h…" at bounding box center [139, 217] width 223 height 16
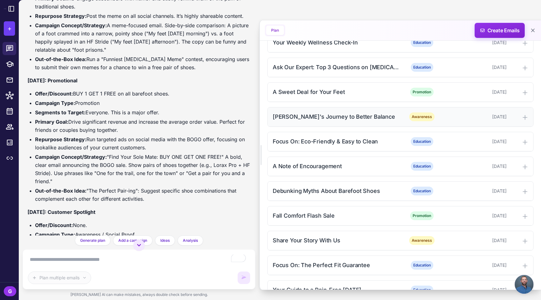
scroll to position [485, 0]
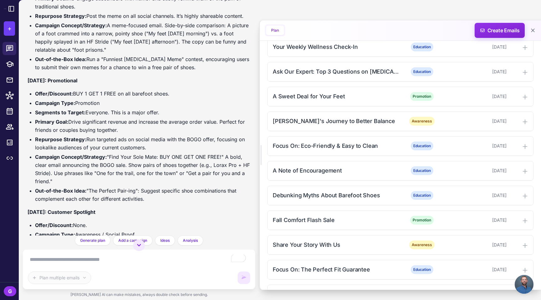
click at [324, 26] on div "Focus On: All-Day Support with the HF Active" at bounding box center [336, 22] width 127 height 8
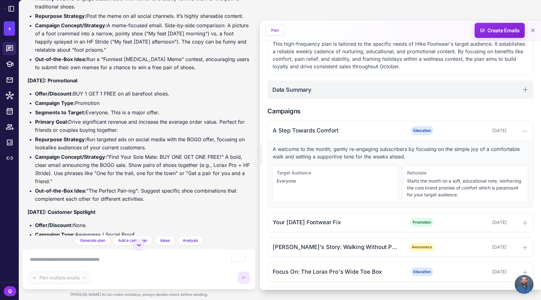
scroll to position [0, 0]
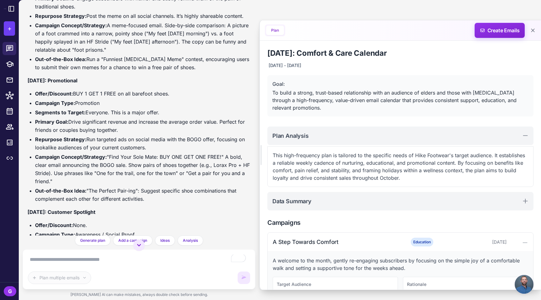
click at [335, 110] on div "To build a strong, trust-based relationship with an audience of elders and thos…" at bounding box center [400, 100] width 256 height 23
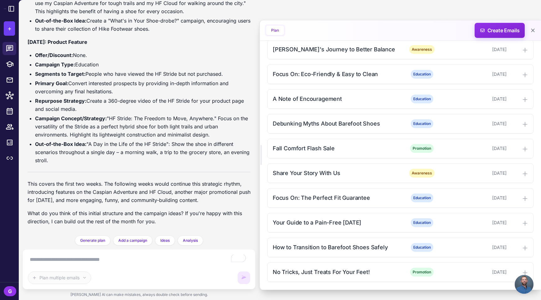
scroll to position [3038, 0]
drag, startPoint x: 29, startPoint y: 168, endPoint x: 117, endPoint y: 197, distance: 92.9
click at [117, 197] on p "This covers the first two weeks. The following weeks would continue this strate…" at bounding box center [139, 192] width 223 height 24
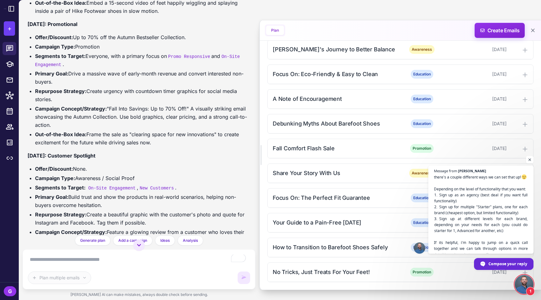
scroll to position [1836, 0]
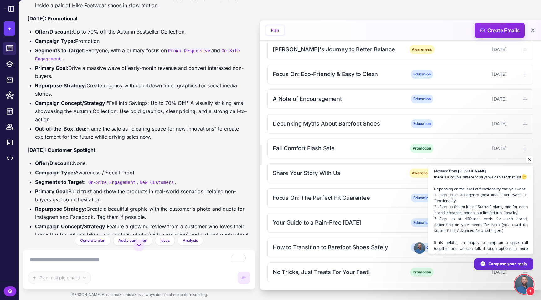
drag, startPoint x: 78, startPoint y: 107, endPoint x: 151, endPoint y: 166, distance: 93.8
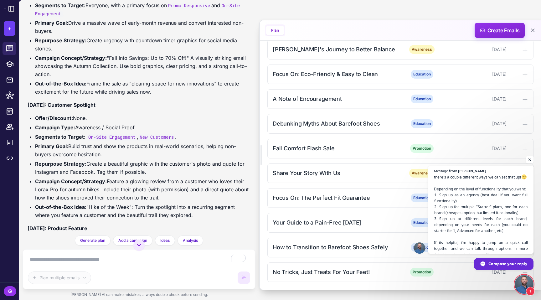
scroll to position [1882, 0]
drag, startPoint x: 83, startPoint y: 129, endPoint x: 216, endPoint y: 158, distance: 137.0
drag, startPoint x: 178, startPoint y: 131, endPoint x: 226, endPoint y: 158, distance: 54.8
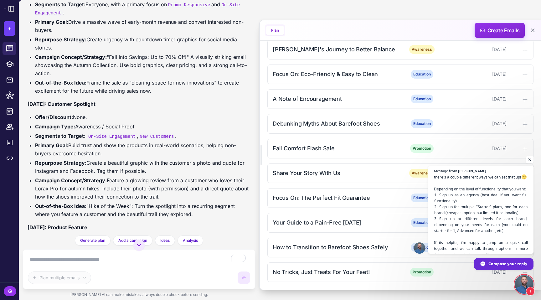
drag, startPoint x: 38, startPoint y: 140, endPoint x: 206, endPoint y: 171, distance: 170.8
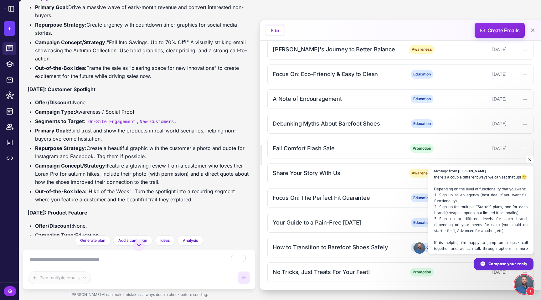
scroll to position [1898, 0]
drag, startPoint x: 102, startPoint y: 144, endPoint x: 204, endPoint y: 149, distance: 102.5
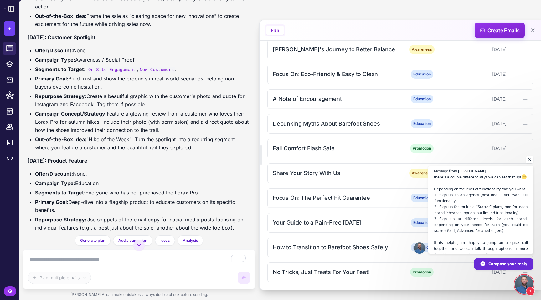
scroll to position [1966, 0]
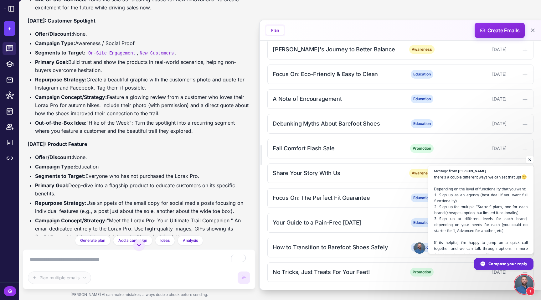
drag, startPoint x: 77, startPoint y: 112, endPoint x: 218, endPoint y: 195, distance: 164.0
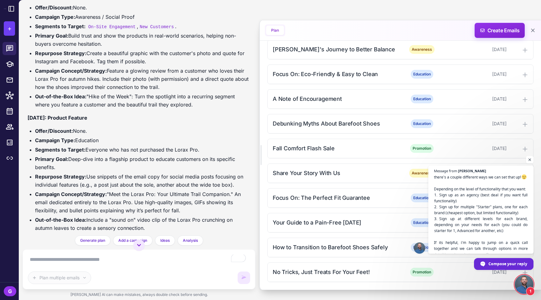
scroll to position [1994, 0]
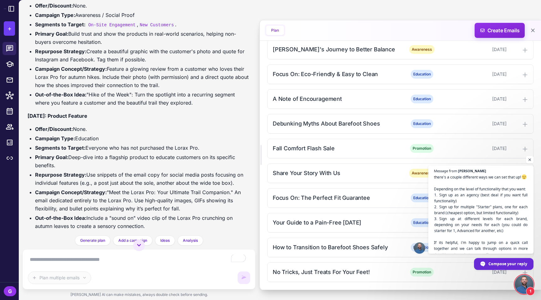
drag, startPoint x: 77, startPoint y: 83, endPoint x: 205, endPoint y: 208, distance: 179.0
click at [205, 208] on div "Perfect! Thank you for providing those crucial details. This gives me everythin…" at bounding box center [139, 299] width 223 height 1321
drag, startPoint x: 47, startPoint y: 186, endPoint x: 192, endPoint y: 193, distance: 145.2
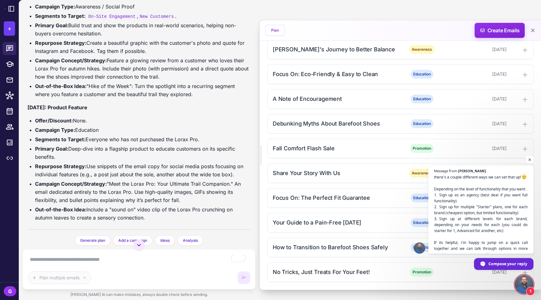
drag, startPoint x: 26, startPoint y: 59, endPoint x: 204, endPoint y: 184, distance: 217.6
click at [204, 184] on div "sync Processing store & Klaviyo data... Help me plan my marketing campaigns for…" at bounding box center [139, 118] width 233 height 236
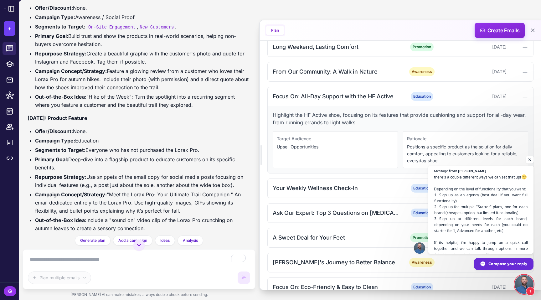
scroll to position [1991, 0]
drag, startPoint x: 26, startPoint y: 71, endPoint x: 146, endPoint y: 200, distance: 176.4
click at [146, 200] on div "sync Processing store & Klaviyo data... Help me plan my marketing campaigns for…" at bounding box center [139, 118] width 233 height 236
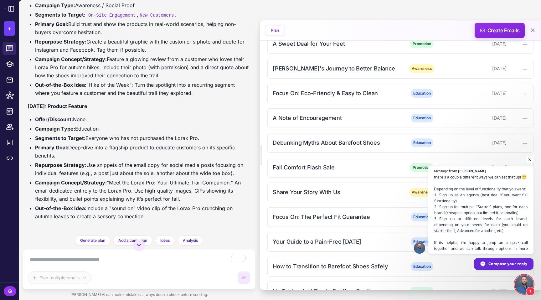
scroll to position [679, 0]
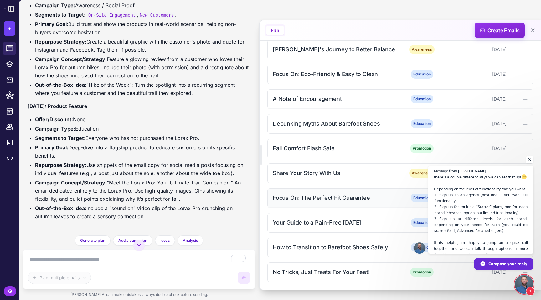
click at [337, 194] on div "Focus On: The Perfect Fit Guarantee" at bounding box center [336, 198] width 127 height 8
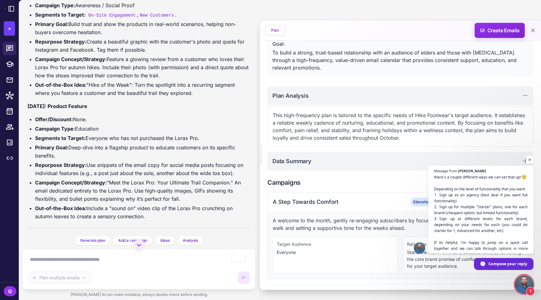
scroll to position [0, 0]
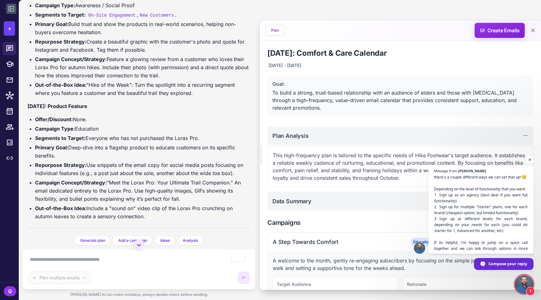
click at [12, 9] on icon at bounding box center [11, 8] width 5 height 5
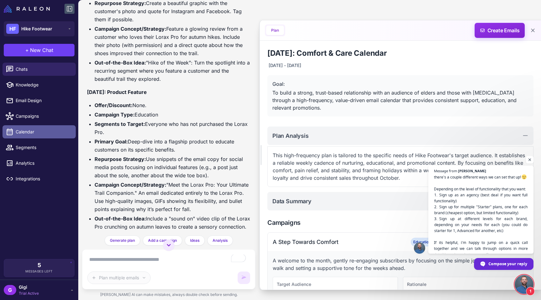
click at [36, 132] on link "Calendar" at bounding box center [39, 131] width 73 height 13
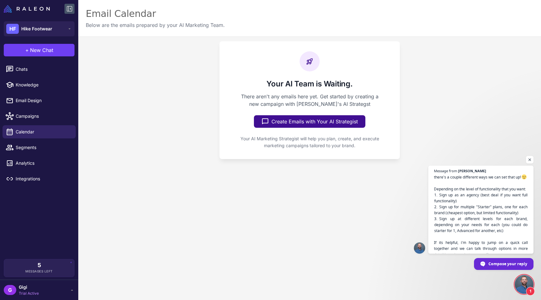
drag, startPoint x: 284, startPoint y: 148, endPoint x: 375, endPoint y: 157, distance: 91.6
click at [375, 149] on p "Your AI Marketing Strategist will help you plan, create, and execute marketing …" at bounding box center [310, 142] width 160 height 14
click at [42, 120] on span "Campaigns" at bounding box center [43, 116] width 55 height 7
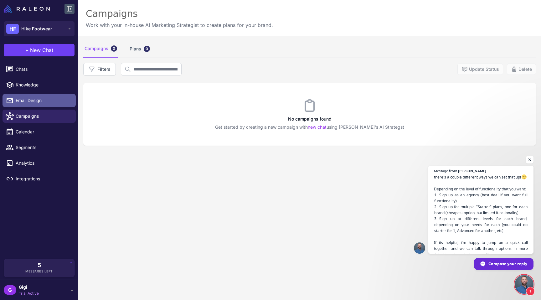
click at [42, 107] on link "Email Design" at bounding box center [39, 100] width 73 height 13
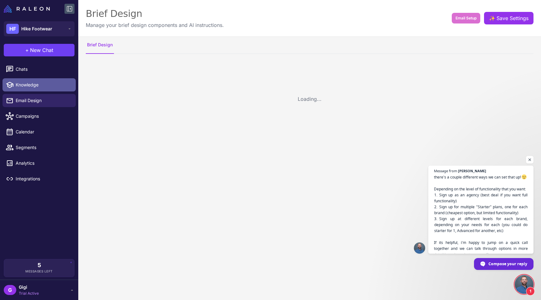
click at [42, 88] on span "Knowledge" at bounding box center [43, 84] width 55 height 7
select select
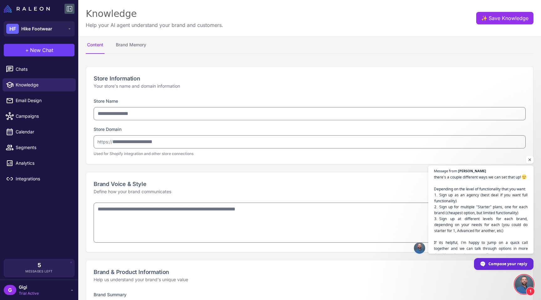
type input "**********"
type textarea "**********"
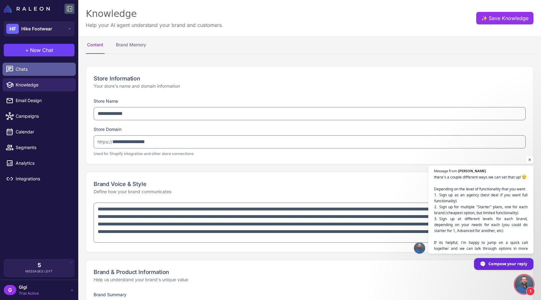
type textarea "**********"
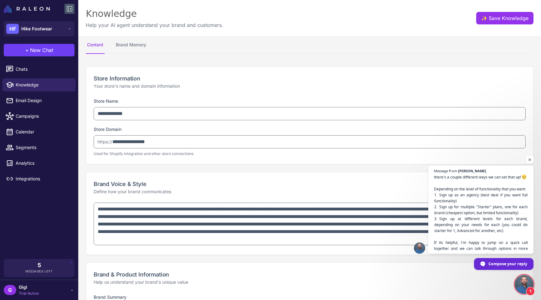
type textarea "**********"
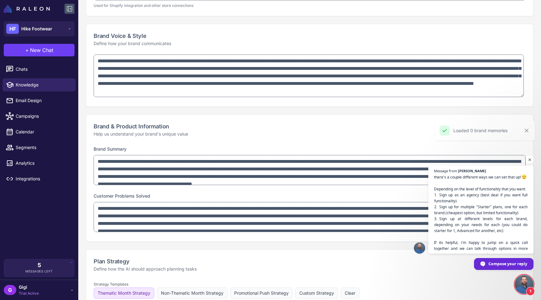
scroll to position [14, 0]
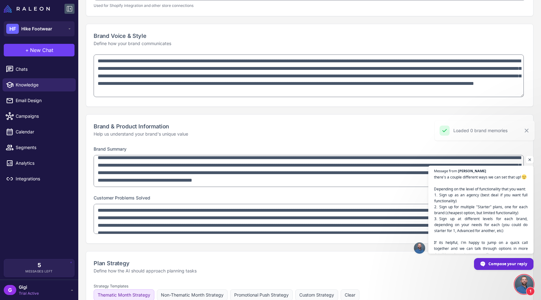
click at [38, 77] on li "Chats" at bounding box center [39, 69] width 78 height 16
click at [33, 73] on span "Chats" at bounding box center [43, 69] width 55 height 7
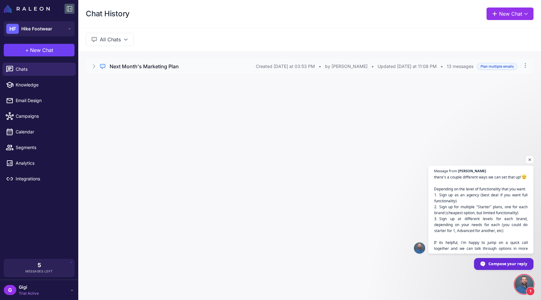
click at [95, 70] on icon at bounding box center [94, 66] width 6 height 6
click at [178, 70] on h3 "Next Month's Marketing Plan" at bounding box center [144, 67] width 69 height 8
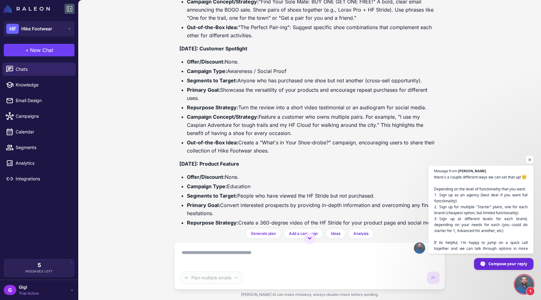
scroll to position [2228, 0]
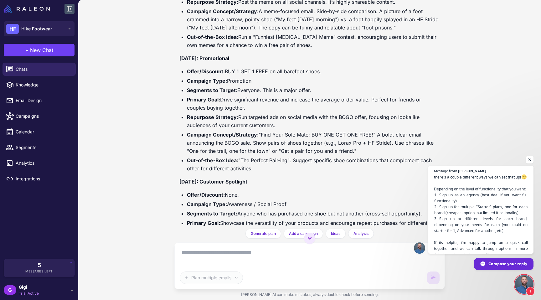
drag, startPoint x: 192, startPoint y: 70, endPoint x: 322, endPoint y: 154, distance: 154.7
drag, startPoint x: 265, startPoint y: 116, endPoint x: 380, endPoint y: 143, distance: 118.0
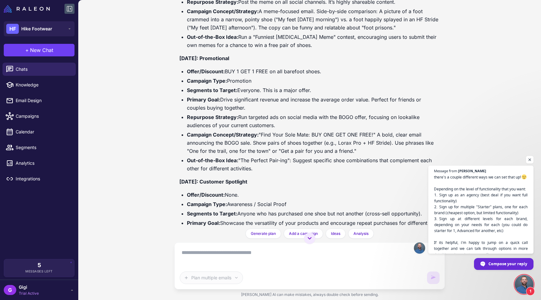
drag, startPoint x: 323, startPoint y: 115, endPoint x: 426, endPoint y: 148, distance: 107.7
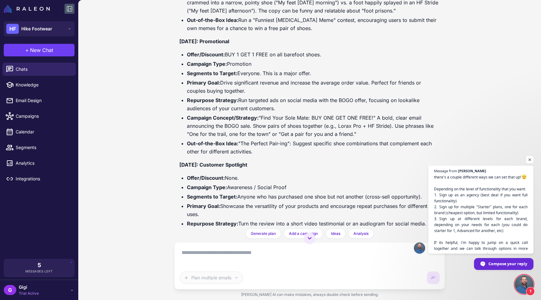
scroll to position [2246, 0]
click at [37, 123] on link "Campaigns" at bounding box center [39, 116] width 73 height 13
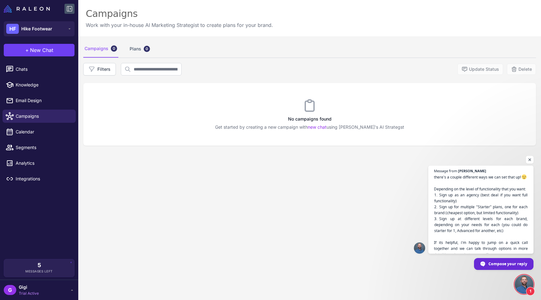
click at [531, 159] on span "Open chat" at bounding box center [530, 160] width 8 height 8
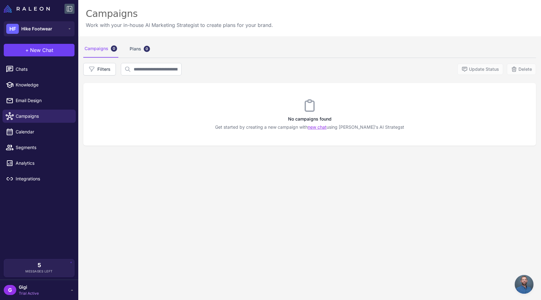
click at [327, 130] on link "new chat" at bounding box center [317, 126] width 19 height 5
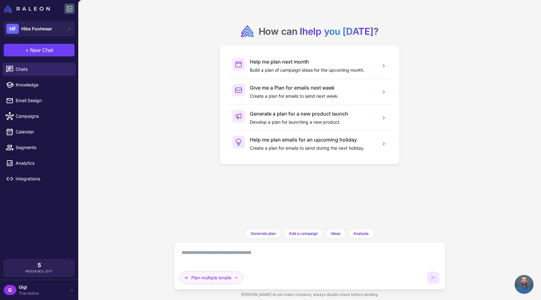
click at [210, 276] on button "Plan multiple emails" at bounding box center [211, 278] width 63 height 13
click at [37, 88] on span "Knowledge" at bounding box center [43, 84] width 55 height 7
select select
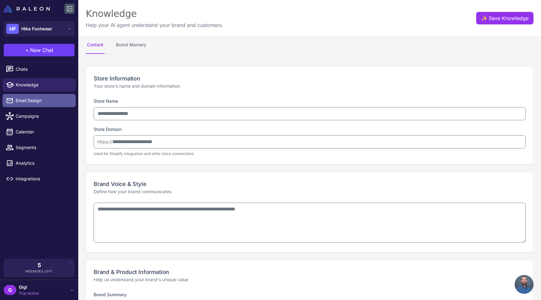
type input "**********"
type textarea "**********"
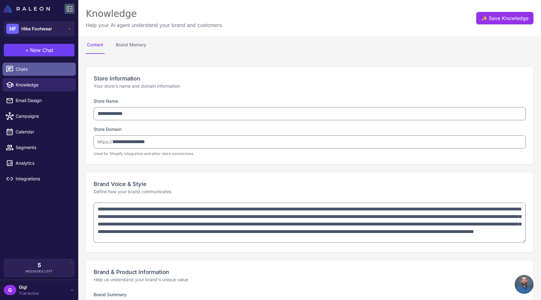
click at [36, 73] on span "Chats" at bounding box center [43, 69] width 55 height 7
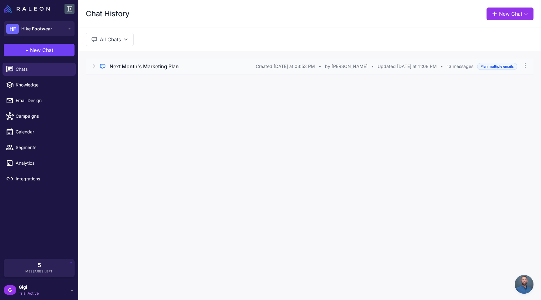
click at [138, 70] on h3 "Next Month's Marketing Plan" at bounding box center [144, 67] width 69 height 8
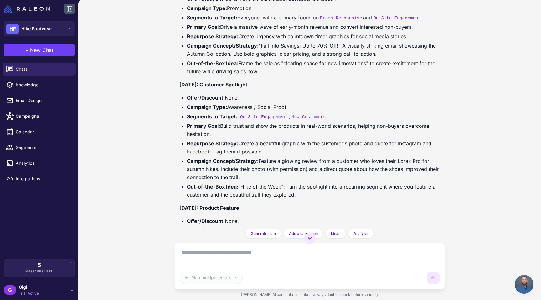
scroll to position [1710, 0]
click at [309, 236] on icon at bounding box center [310, 239] width 8 height 8
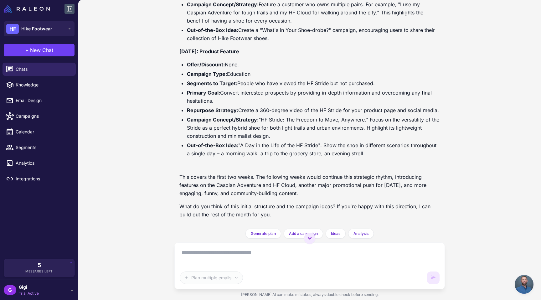
scroll to position [2645, 0]
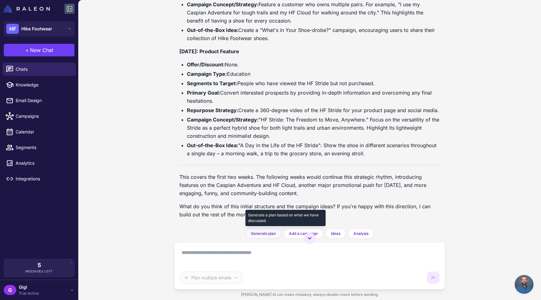
click at [265, 231] on span "Generate plan" at bounding box center [263, 234] width 25 height 6
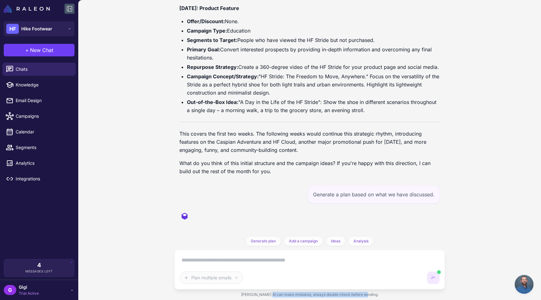
drag, startPoint x: 271, startPoint y: 295, endPoint x: 379, endPoint y: 296, distance: 107.7
click at [379, 296] on div "[PERSON_NAME] AI can make mistakes, always double check before sending." at bounding box center [309, 294] width 271 height 11
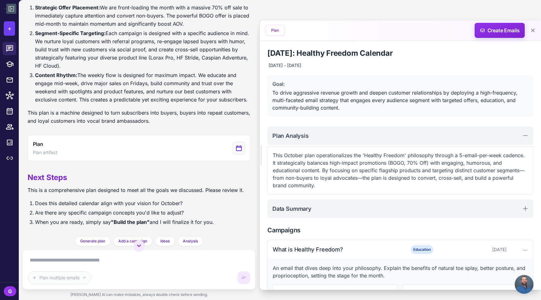
scroll to position [3498, 0]
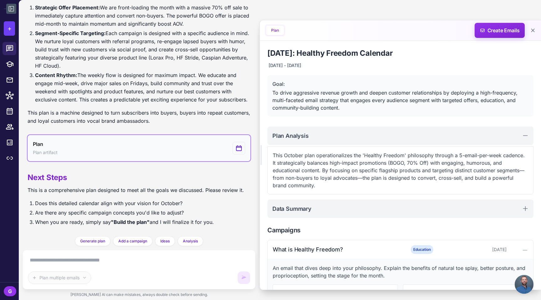
click at [176, 135] on button "Plan Plan artifact" at bounding box center [139, 148] width 223 height 26
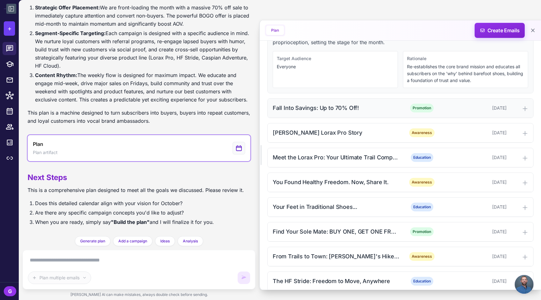
scroll to position [237, 0]
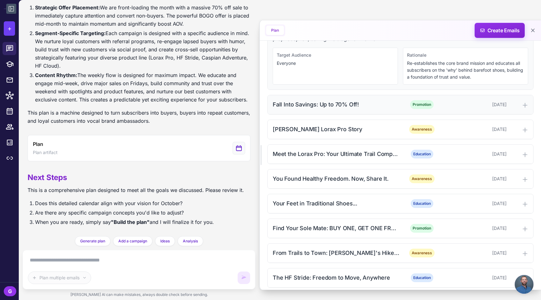
click at [320, 109] on div "Fall Into Savings: Up to 70% Off!" at bounding box center [336, 104] width 127 height 8
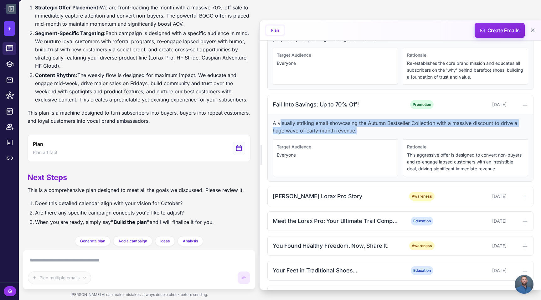
drag, startPoint x: 282, startPoint y: 145, endPoint x: 425, endPoint y: 153, distance: 143.1
click at [425, 134] on p "A visually striking email showcasing the Autumn Bestseller Collection with a ma…" at bounding box center [401, 126] width 256 height 15
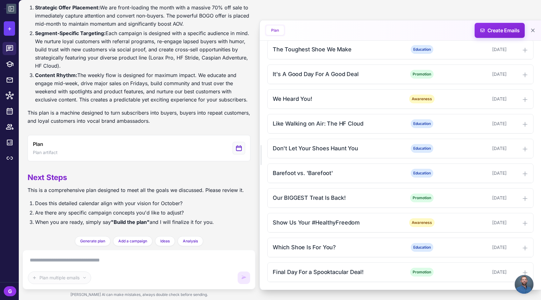
scroll to position [642, 0]
click at [493, 30] on span "Create Emails" at bounding box center [500, 30] width 55 height 15
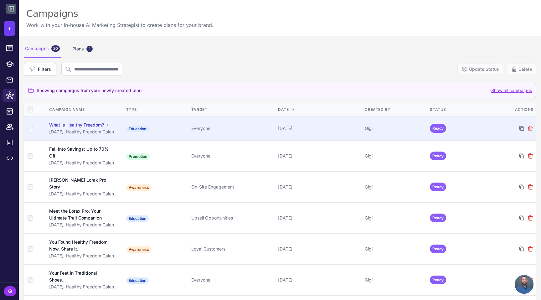
click at [77, 128] on div "What is Healthy Freedom?" at bounding box center [76, 125] width 55 height 7
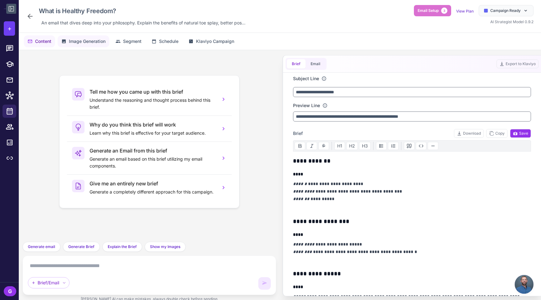
click at [103, 45] on span "Image Generation" at bounding box center [87, 41] width 37 height 7
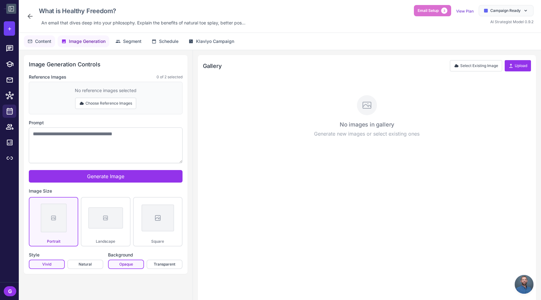
click at [42, 45] on span "Content" at bounding box center [43, 41] width 16 height 7
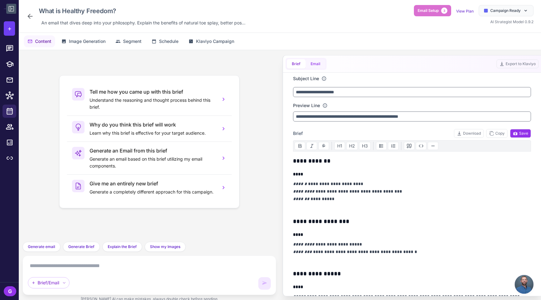
click at [313, 67] on button "Email" at bounding box center [316, 63] width 20 height 9
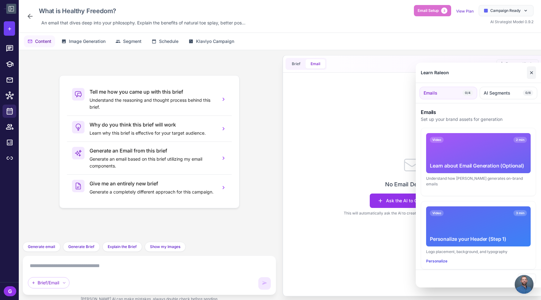
click at [531, 69] on button "✕" at bounding box center [531, 72] width 9 height 13
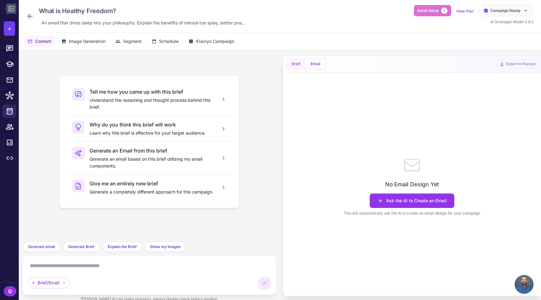
click at [299, 66] on button "Brief" at bounding box center [296, 63] width 19 height 9
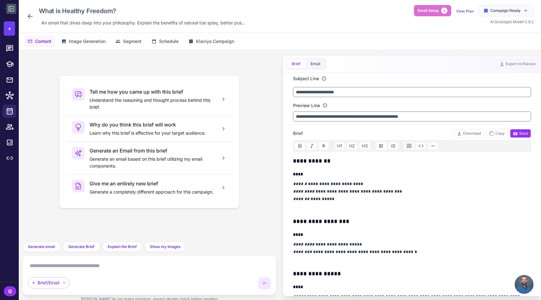
click at [31, 18] on icon at bounding box center [30, 17] width 8 height 8
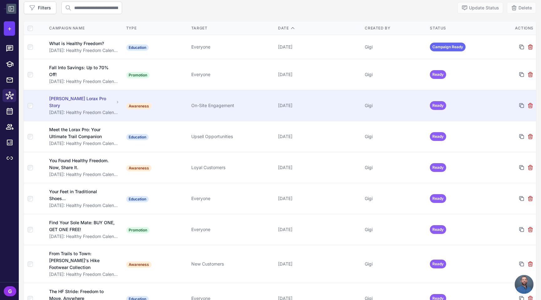
scroll to position [62, 0]
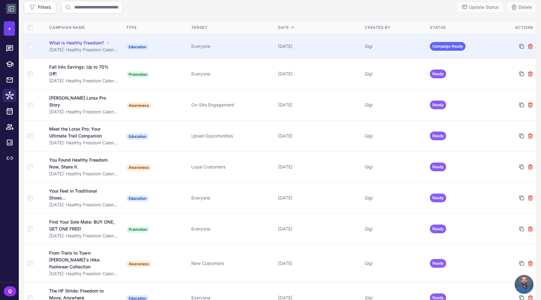
click at [446, 51] on span "Campaign Ready" at bounding box center [448, 46] width 36 height 9
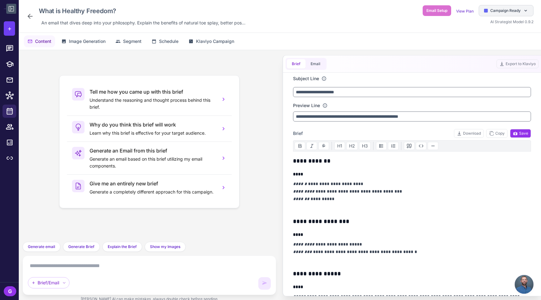
click at [518, 12] on span "Campaign Ready" at bounding box center [505, 11] width 30 height 6
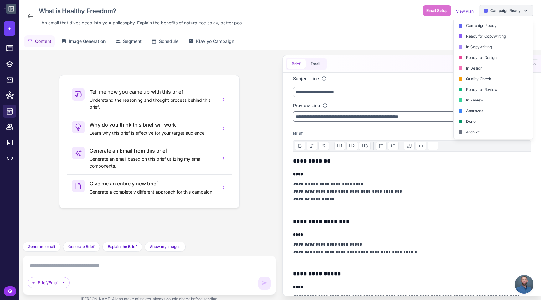
click at [496, 8] on span "Campaign Ready" at bounding box center [505, 11] width 30 height 6
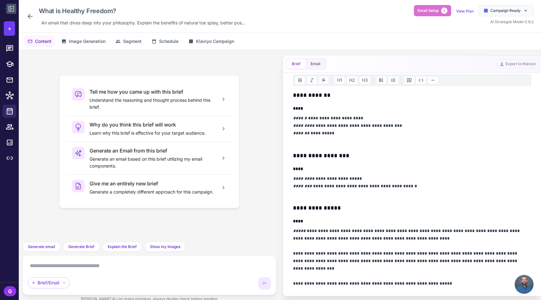
scroll to position [66, 0]
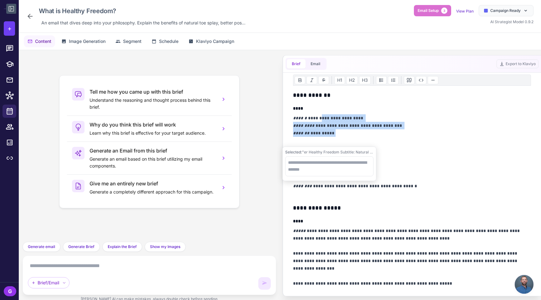
drag, startPoint x: 320, startPoint y: 129, endPoint x: 372, endPoint y: 147, distance: 54.4
click at [372, 146] on p "**********" at bounding box center [411, 130] width 237 height 32
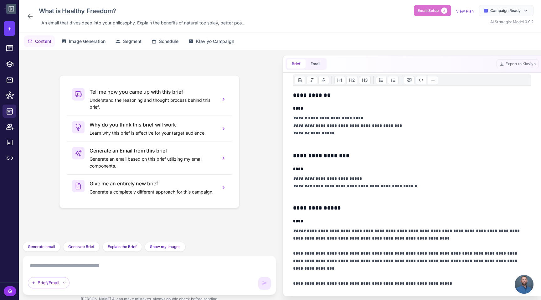
scroll to position [0, 0]
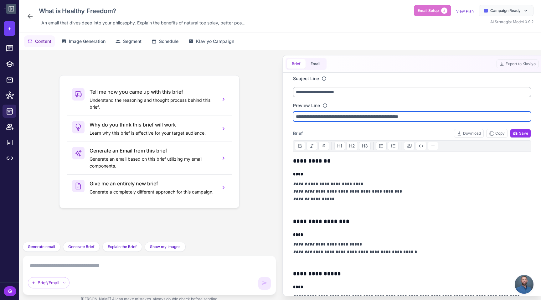
drag, startPoint x: 302, startPoint y: 120, endPoint x: 472, endPoint y: 131, distance: 170.4
click at [467, 122] on input "**********" at bounding box center [412, 117] width 238 height 10
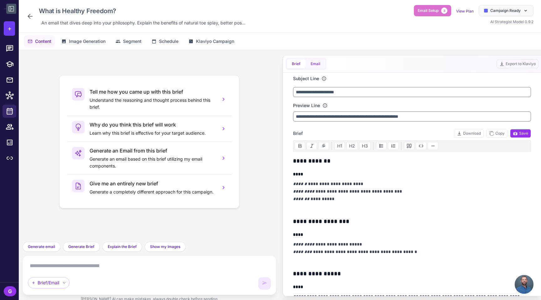
click at [318, 67] on button "Email" at bounding box center [316, 63] width 20 height 9
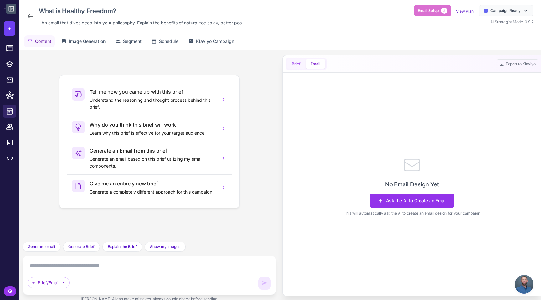
click at [295, 67] on button "Brief" at bounding box center [296, 63] width 19 height 9
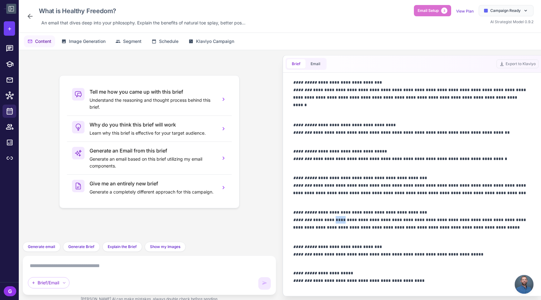
scroll to position [558, 0]
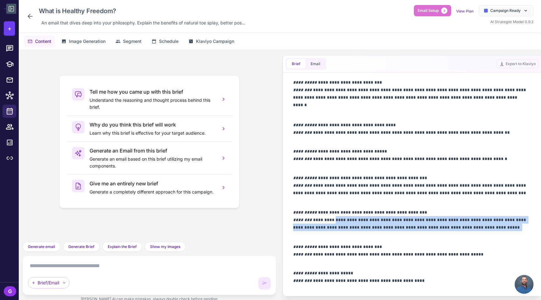
drag, startPoint x: 334, startPoint y: 223, endPoint x: 476, endPoint y: 239, distance: 142.8
click at [476, 239] on p "**********" at bounding box center [411, 225] width 237 height 32
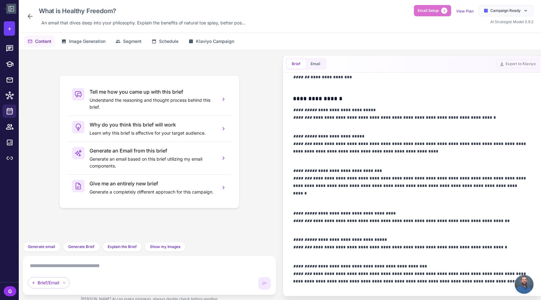
scroll to position [520, 0]
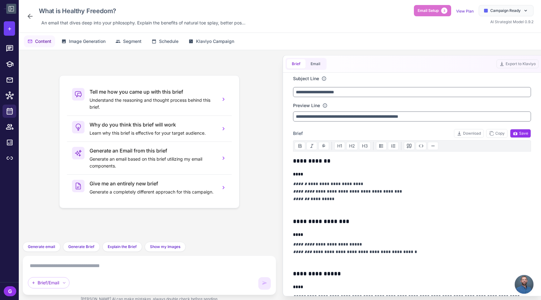
click at [15, 11] on button at bounding box center [11, 9] width 10 height 10
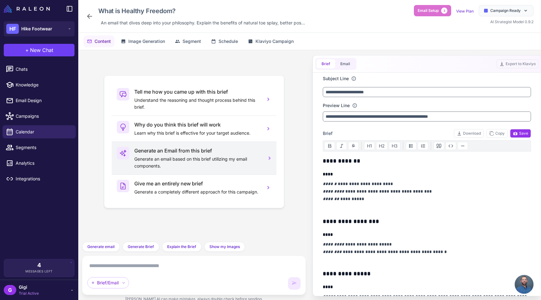
click at [173, 166] on p "Generate an email based on this brief utilizing my email components." at bounding box center [197, 163] width 126 height 14
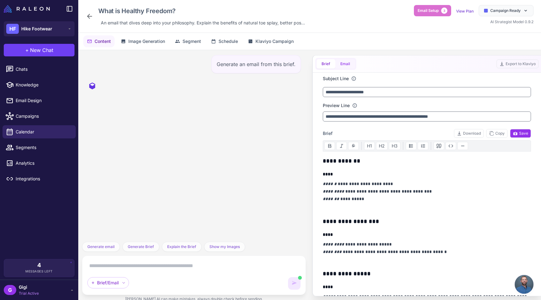
click at [351, 69] on button "Email" at bounding box center [345, 63] width 20 height 9
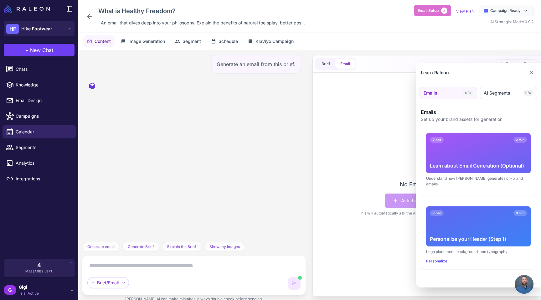
click at [356, 214] on div at bounding box center [270, 150] width 541 height 300
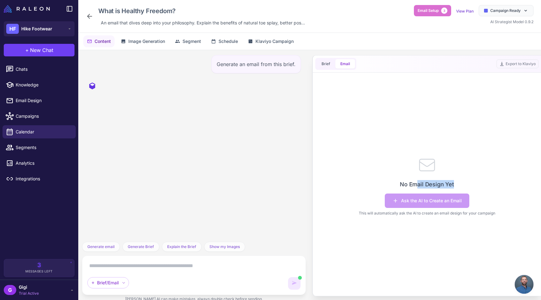
drag, startPoint x: 416, startPoint y: 189, endPoint x: 469, endPoint y: 189, distance: 52.9
click at [469, 189] on div "No Email Design Yet Ask the AI to Create an Email This will automatically ask t…" at bounding box center [427, 185] width 208 height 221
drag, startPoint x: 354, startPoint y: 220, endPoint x: 490, endPoint y: 226, distance: 135.8
click at [490, 226] on div "No Email Design Yet Ask the AI to Create an Email This will automatically ask t…" at bounding box center [427, 185] width 208 height 221
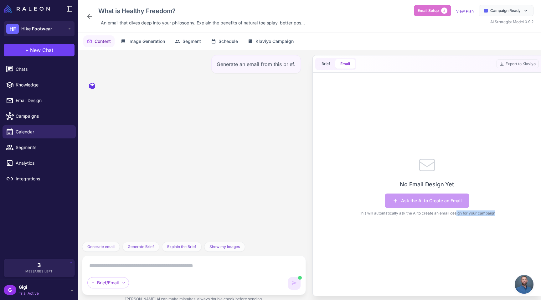
drag, startPoint x: 458, startPoint y: 218, endPoint x: 505, endPoint y: 218, distance: 47.6
click at [505, 218] on div "No Email Design Yet Ask the AI to Create an Email This will automatically ask t…" at bounding box center [427, 185] width 208 height 221
click at [331, 66] on button "Brief" at bounding box center [326, 63] width 19 height 9
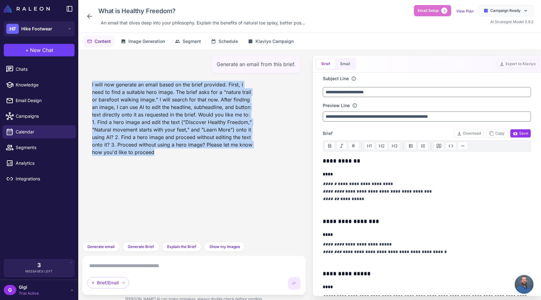
drag, startPoint x: 135, startPoint y: 92, endPoint x: 264, endPoint y: 166, distance: 149.1
click at [264, 158] on div "I will now generate an email based on the brief provided. First, I need to find…" at bounding box center [194, 118] width 214 height 80
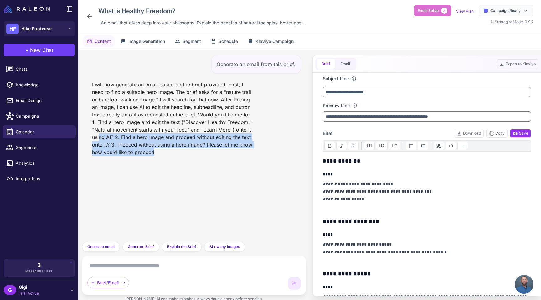
drag, startPoint x: 167, startPoint y: 144, endPoint x: 258, endPoint y: 174, distance: 95.6
click at [258, 158] on div "I will now generate an email based on the brief provided. First, I need to find…" at bounding box center [194, 118] width 214 height 80
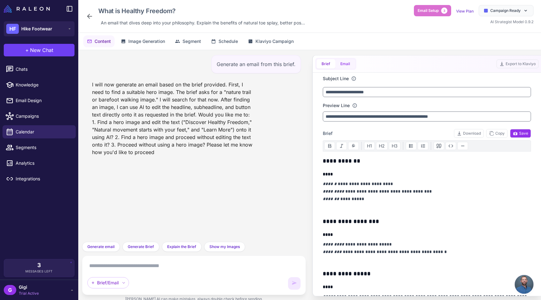
click at [349, 67] on button "Email" at bounding box center [345, 63] width 20 height 9
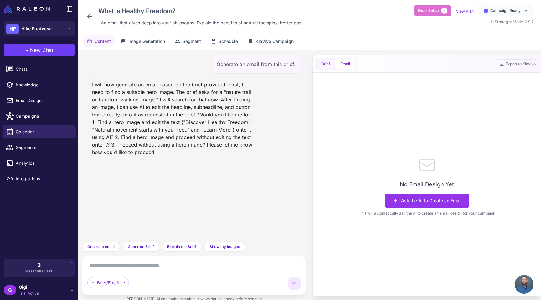
click at [323, 66] on button "Brief" at bounding box center [326, 63] width 19 height 9
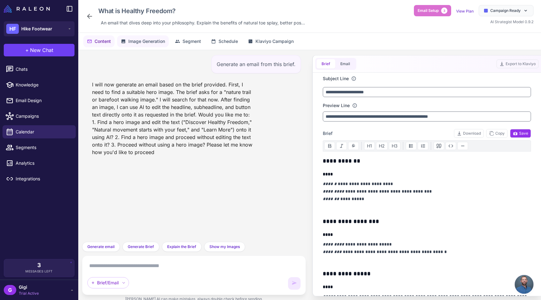
click at [151, 45] on span "Image Generation" at bounding box center [146, 41] width 37 height 7
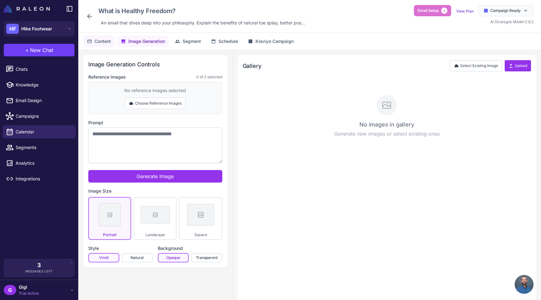
click at [102, 44] on span "Content" at bounding box center [103, 41] width 16 height 7
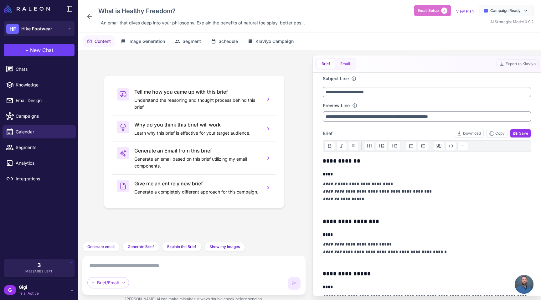
click at [344, 69] on button "Email" at bounding box center [345, 63] width 20 height 9
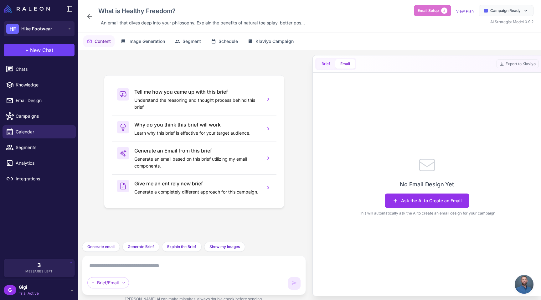
click at [324, 69] on button "Brief" at bounding box center [326, 63] width 19 height 9
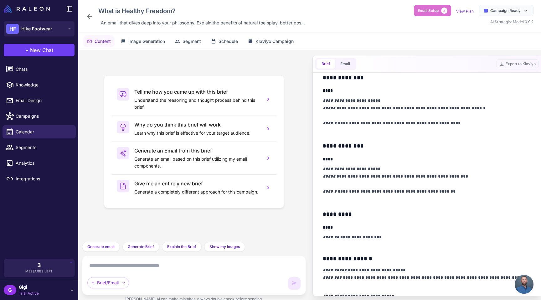
scroll to position [0, 0]
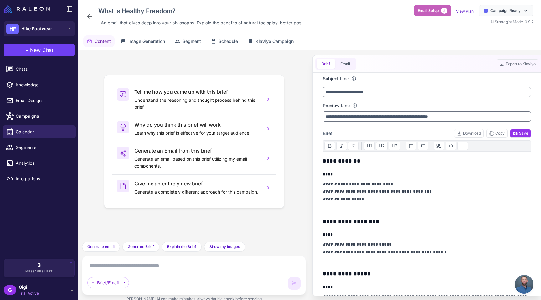
click at [423, 15] on button "Email Setup 3" at bounding box center [432, 10] width 37 height 11
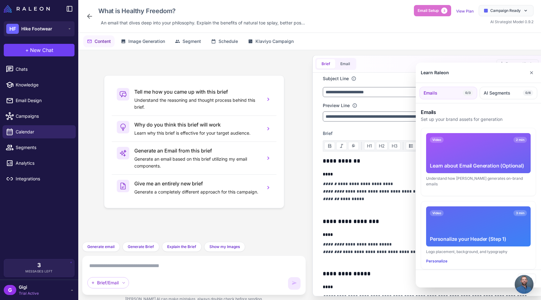
click at [465, 94] on span "0/3" at bounding box center [468, 93] width 10 height 6
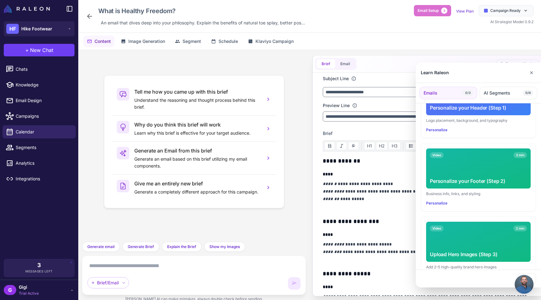
scroll to position [168, 0]
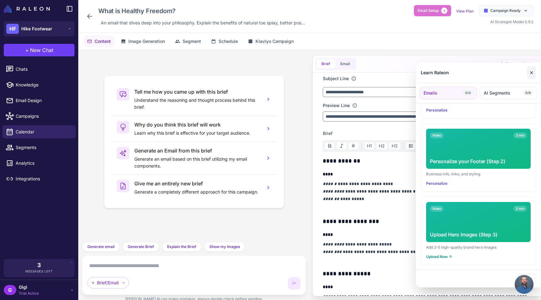
click at [533, 73] on button "✕" at bounding box center [531, 72] width 9 height 13
